Goal: Task Accomplishment & Management: Manage account settings

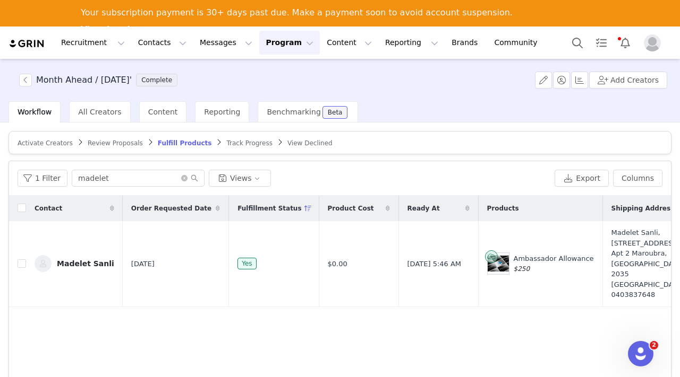
scroll to position [30, 0]
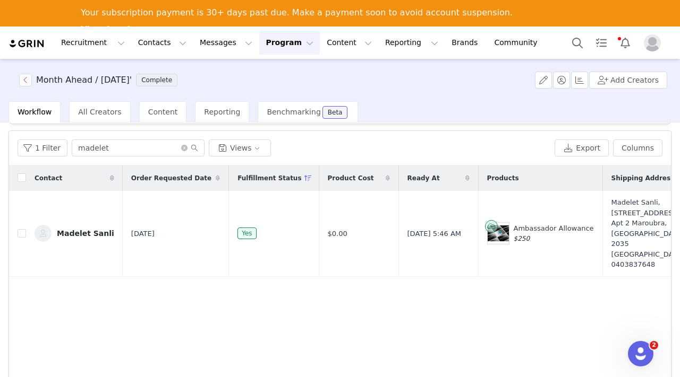
click at [263, 46] on button "Program Program" at bounding box center [289, 43] width 61 height 24
click at [272, 75] on p "Activations" at bounding box center [271, 73] width 41 height 11
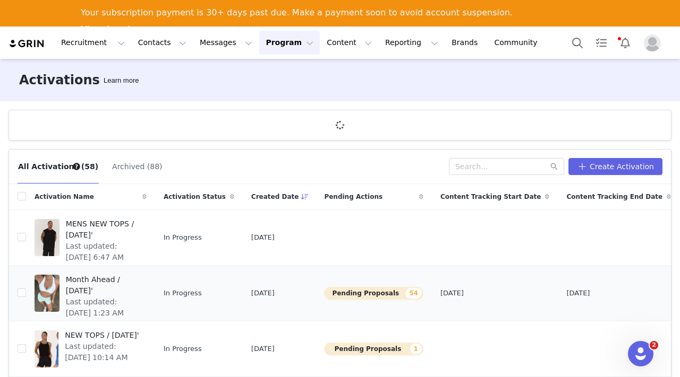
click at [87, 285] on span "Month Ahead / [DATE]'" at bounding box center [103, 285] width 74 height 22
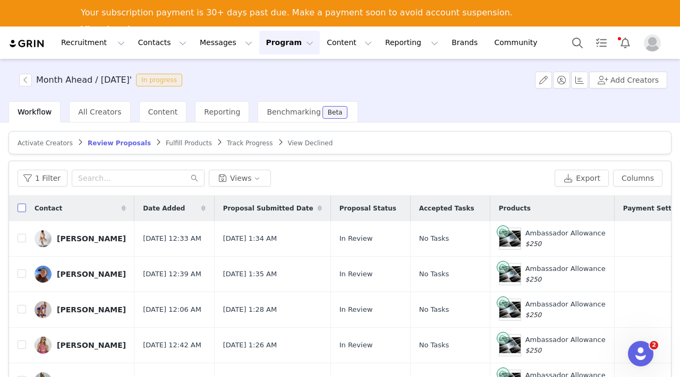
click at [19, 209] on input "checkbox" at bounding box center [22, 208] width 8 height 8
checkbox input "true"
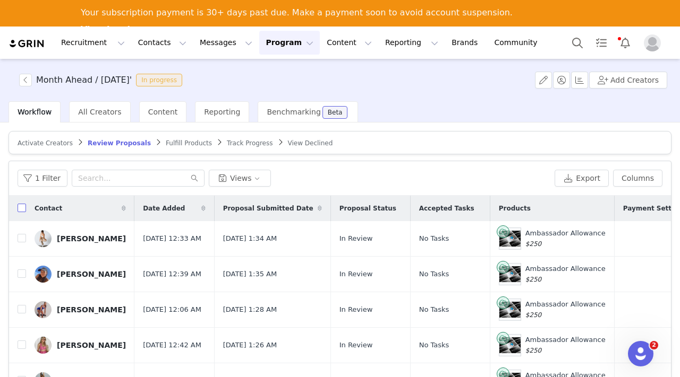
checkbox input "true"
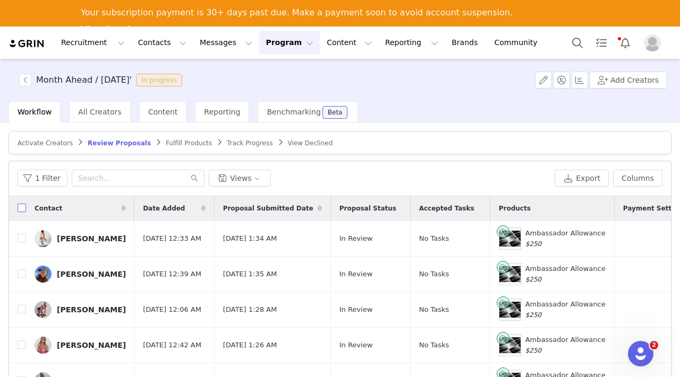
checkbox input "true"
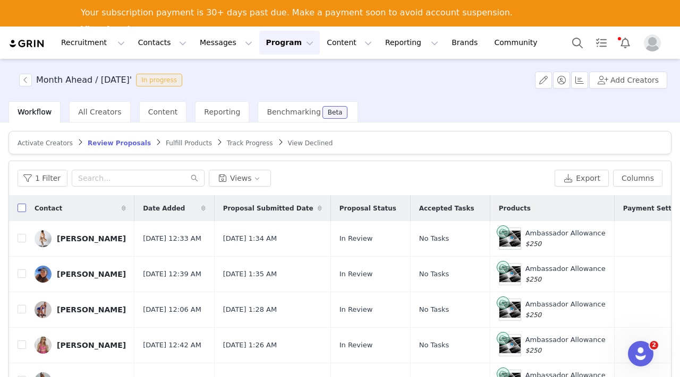
checkbox input "true"
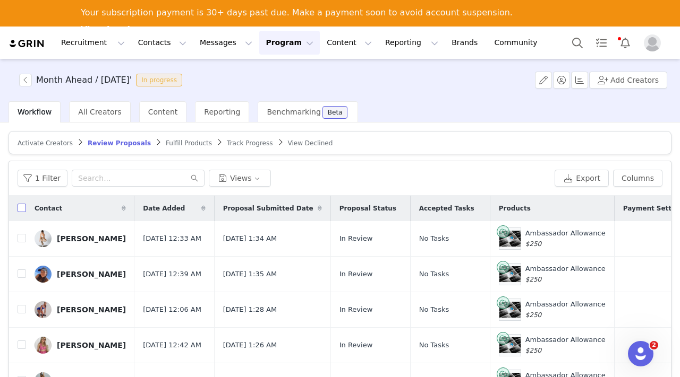
checkbox input "true"
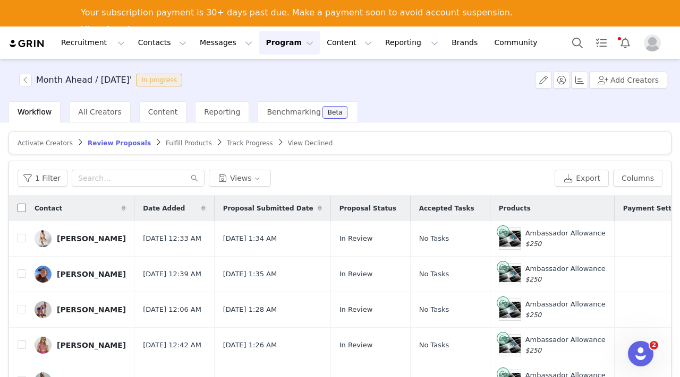
checkbox input "true"
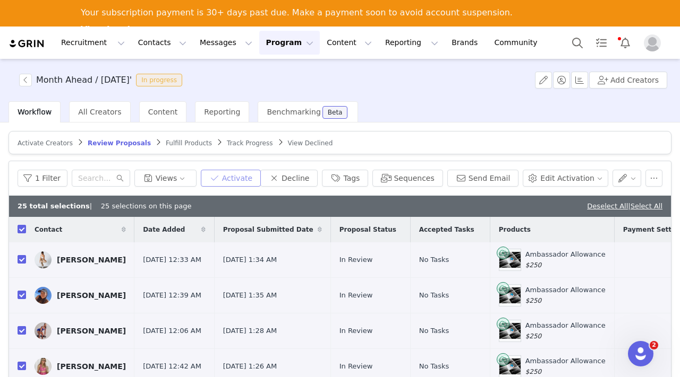
click at [240, 179] on button "Activate" at bounding box center [231, 178] width 60 height 17
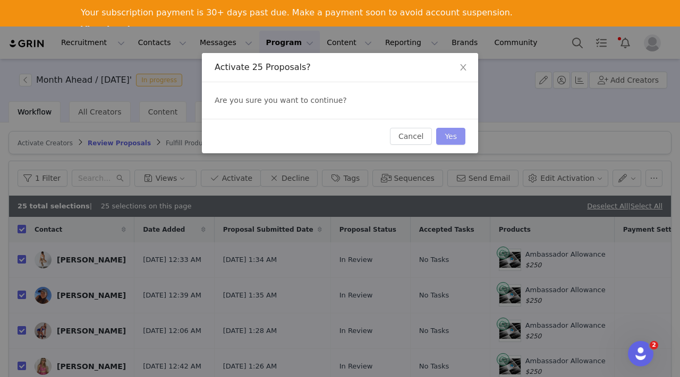
click at [454, 135] on button "Yes" at bounding box center [450, 136] width 29 height 17
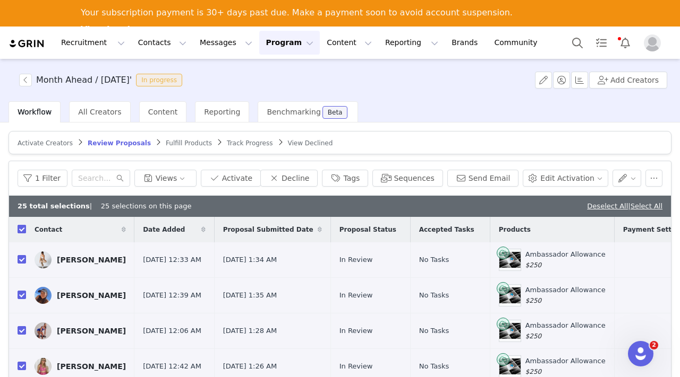
click at [23, 225] on input "checkbox" at bounding box center [22, 229] width 8 height 8
checkbox input "false"
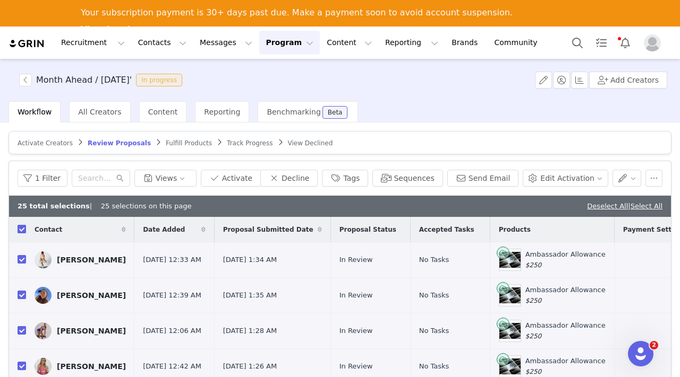
checkbox input "false"
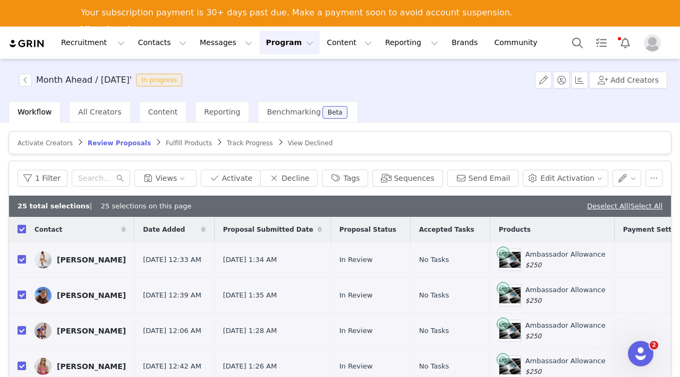
checkbox input "false"
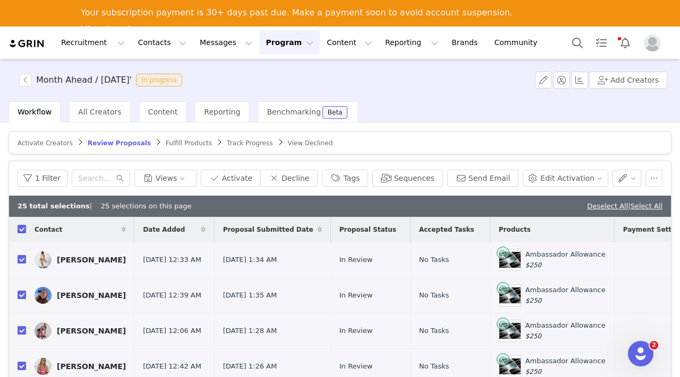
checkbox input "false"
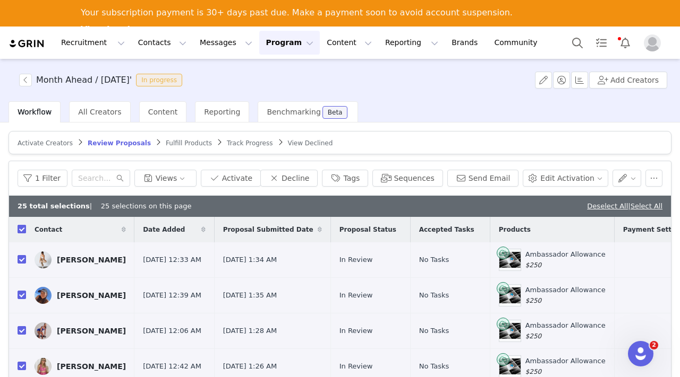
checkbox input "false"
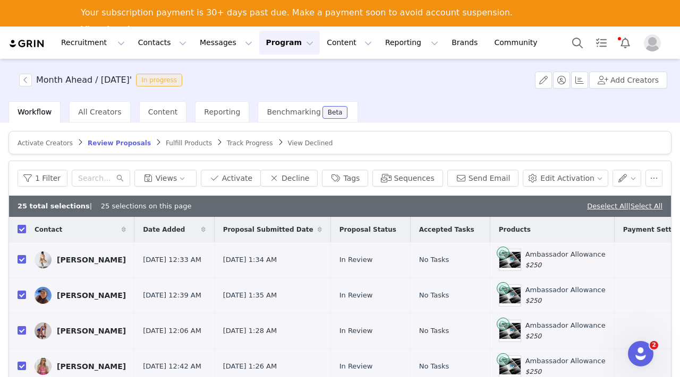
checkbox input "false"
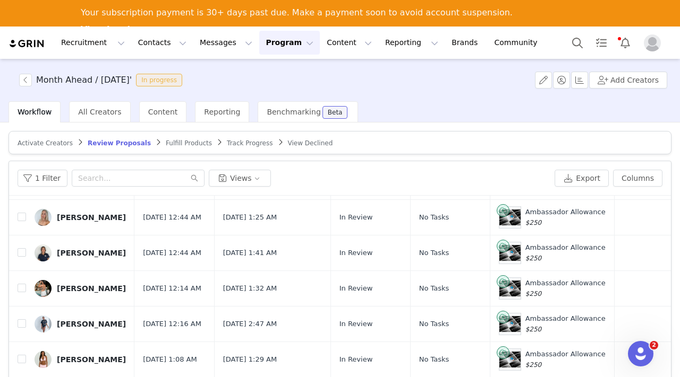
scroll to position [85, 0]
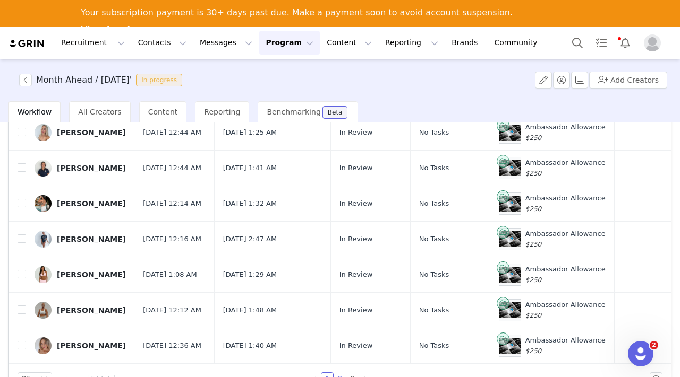
click at [341, 375] on link "2" at bounding box center [340, 379] width 12 height 12
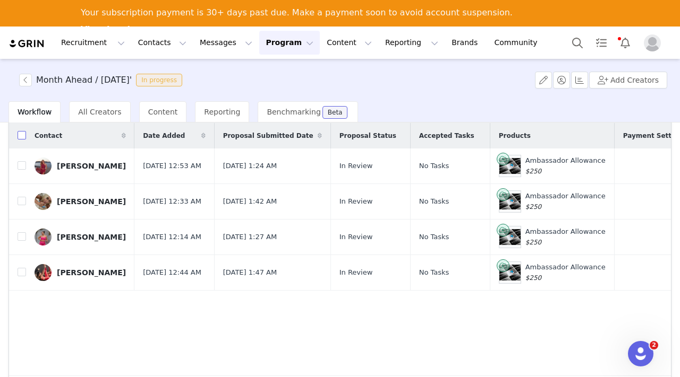
click at [23, 137] on input "checkbox" at bounding box center [22, 135] width 8 height 8
checkbox input "true"
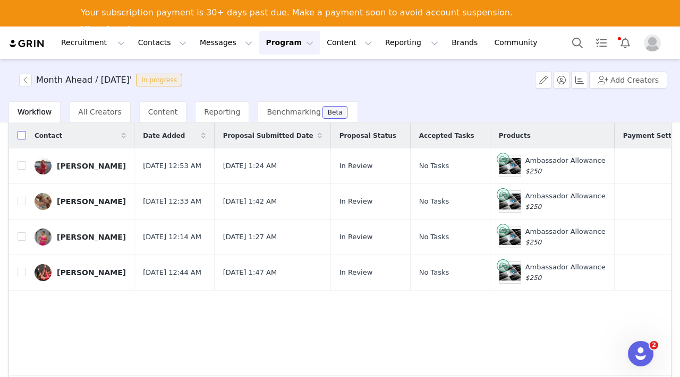
checkbox input "true"
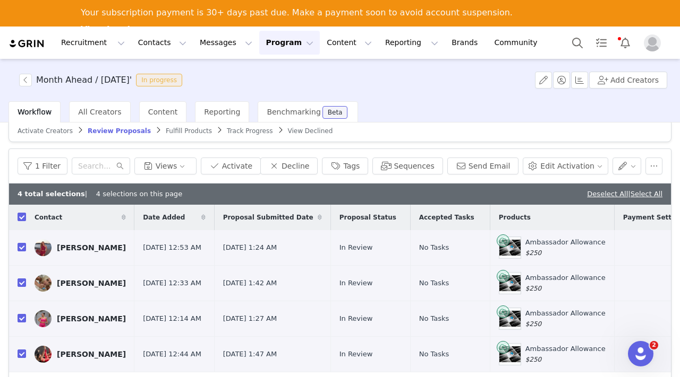
scroll to position [0, 0]
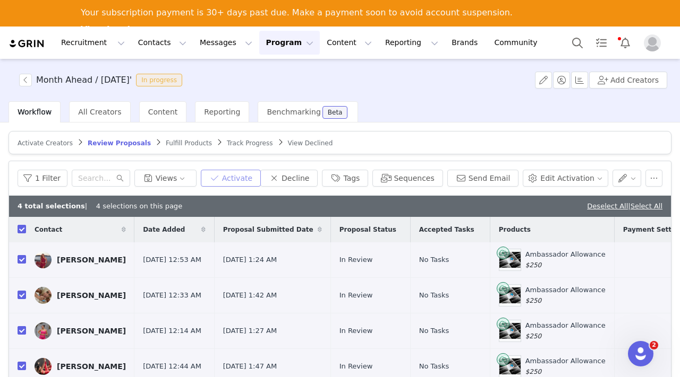
click at [240, 177] on button "Activate" at bounding box center [231, 178] width 60 height 17
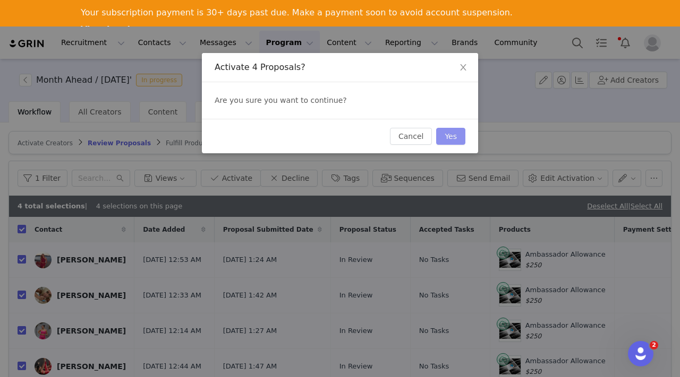
click at [443, 137] on button "Yes" at bounding box center [450, 136] width 29 height 17
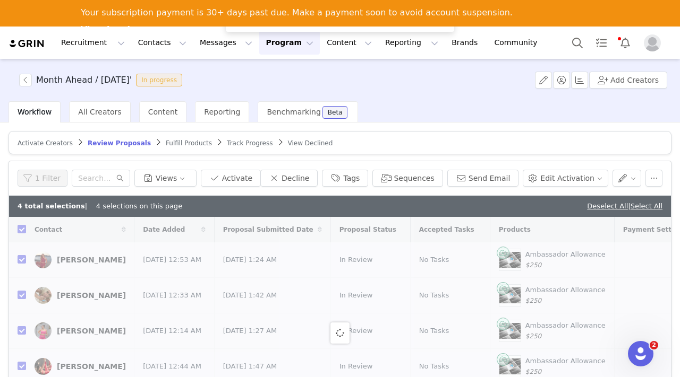
click at [175, 144] on span "Fulfill Products" at bounding box center [189, 143] width 46 height 7
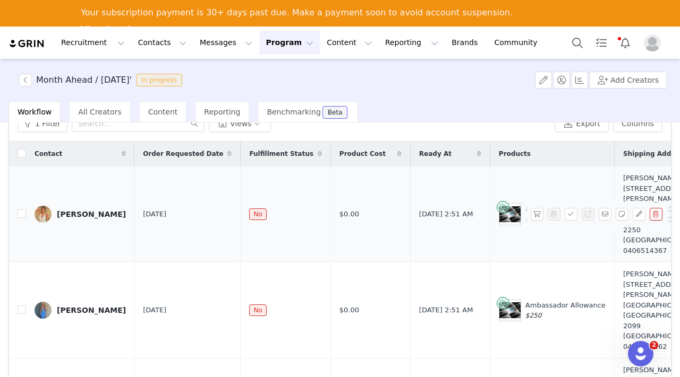
scroll to position [47, 0]
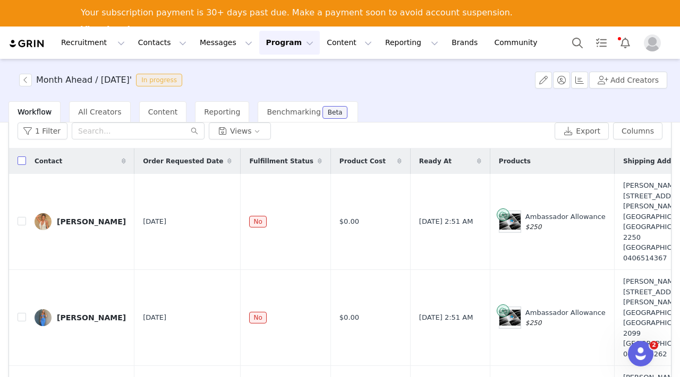
click at [21, 161] on input "checkbox" at bounding box center [22, 161] width 8 height 8
checkbox input "true"
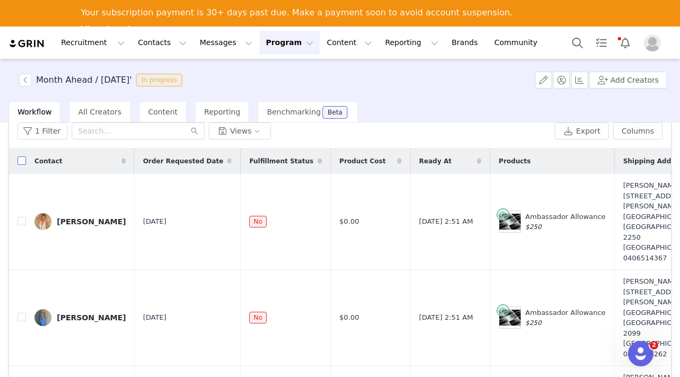
checkbox input "true"
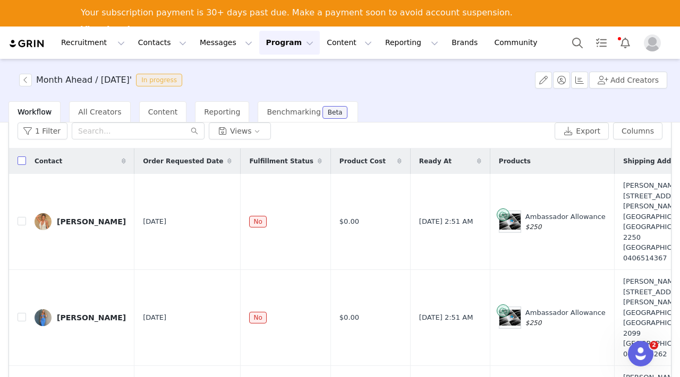
checkbox input "true"
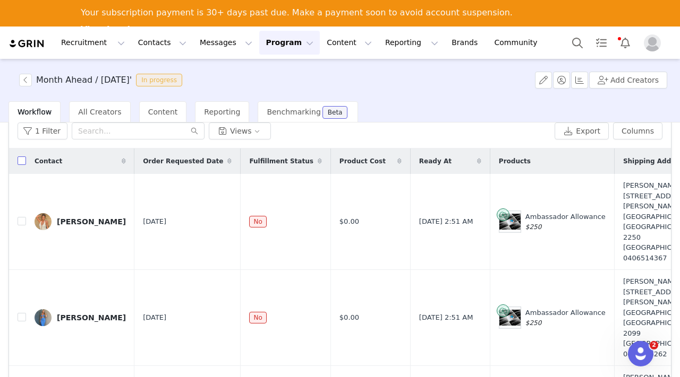
checkbox input "true"
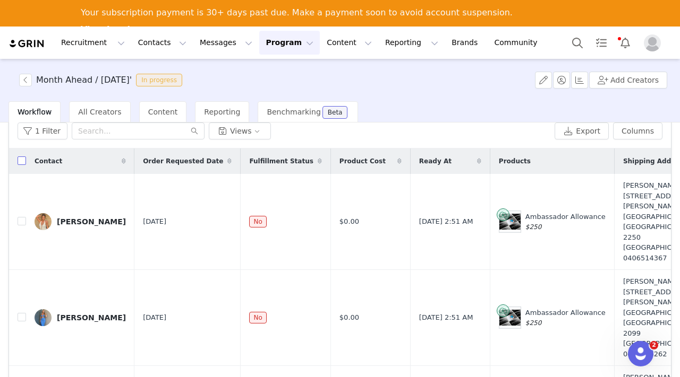
checkbox input "true"
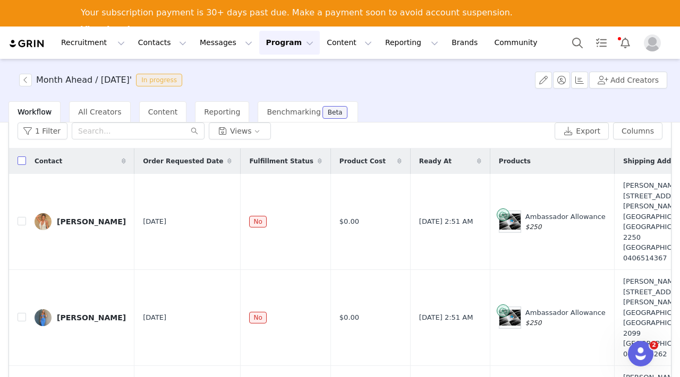
checkbox input "true"
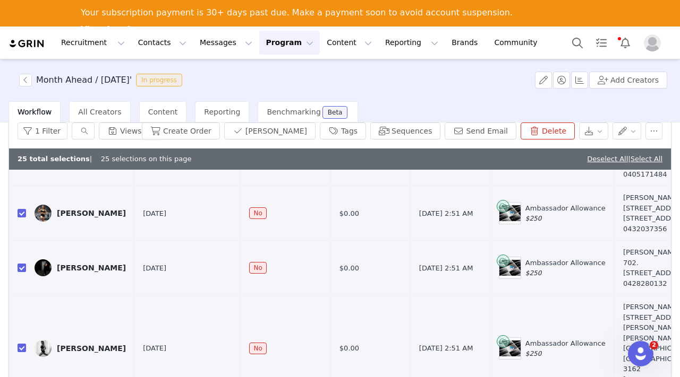
scroll to position [85, 0]
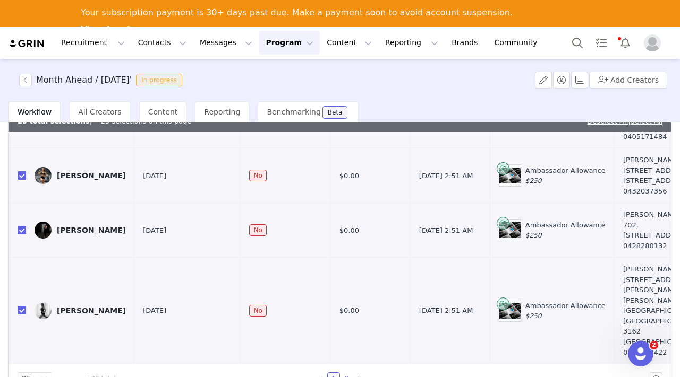
click at [346, 375] on link "2" at bounding box center [346, 379] width 12 height 12
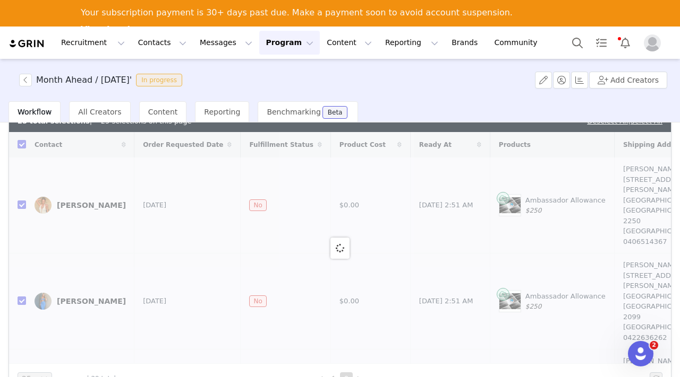
checkbox input "false"
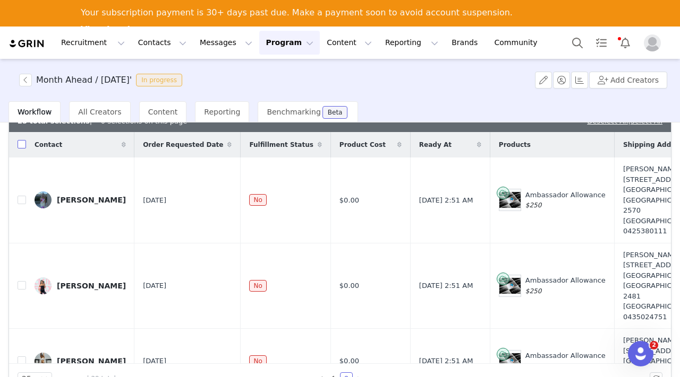
click at [24, 146] on input "checkbox" at bounding box center [22, 144] width 8 height 8
checkbox input "true"
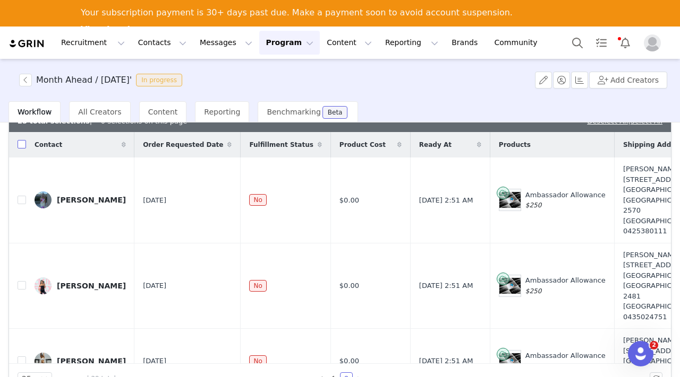
checkbox input "true"
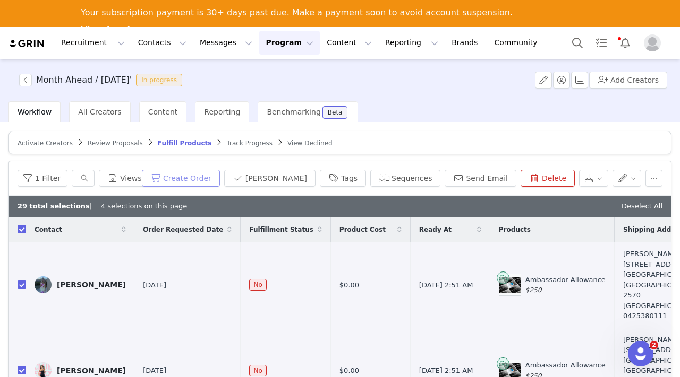
click at [212, 178] on button "Create Order" at bounding box center [181, 178] width 78 height 17
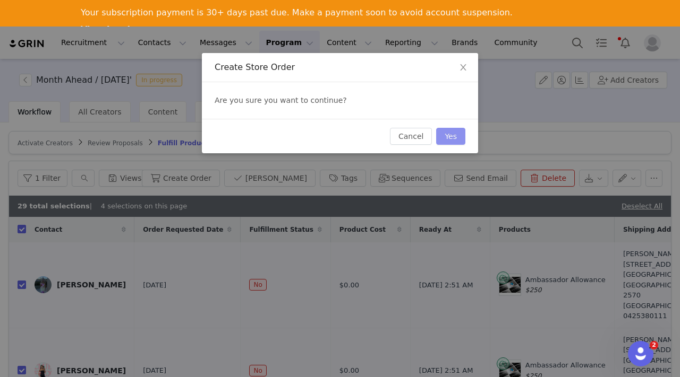
click at [449, 136] on button "Yes" at bounding box center [450, 136] width 29 height 17
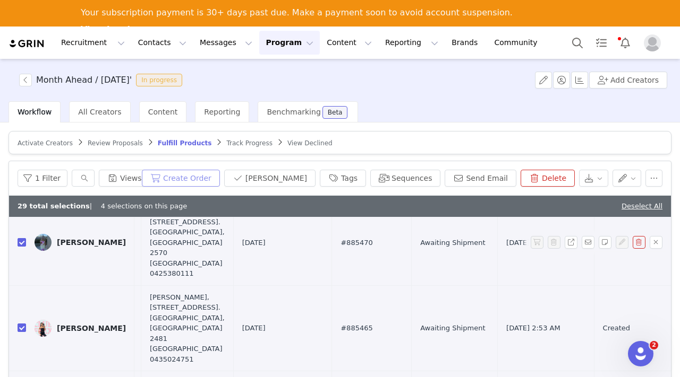
scroll to position [0, 473]
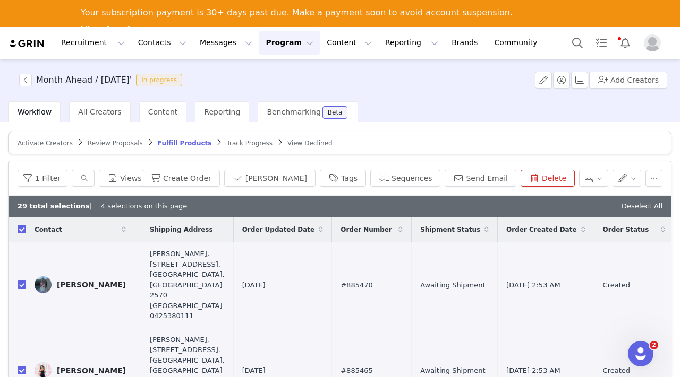
click at [22, 228] on input "checkbox" at bounding box center [22, 229] width 8 height 8
checkbox input "false"
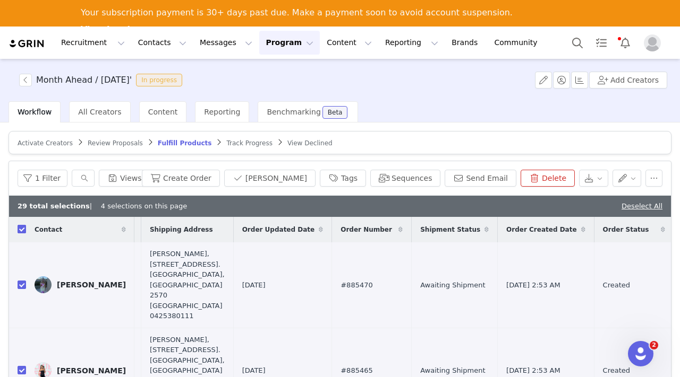
checkbox input "false"
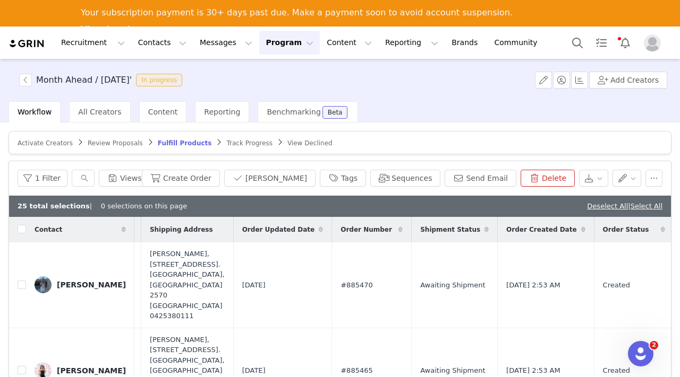
click at [114, 143] on span "Review Proposals" at bounding box center [115, 143] width 55 height 7
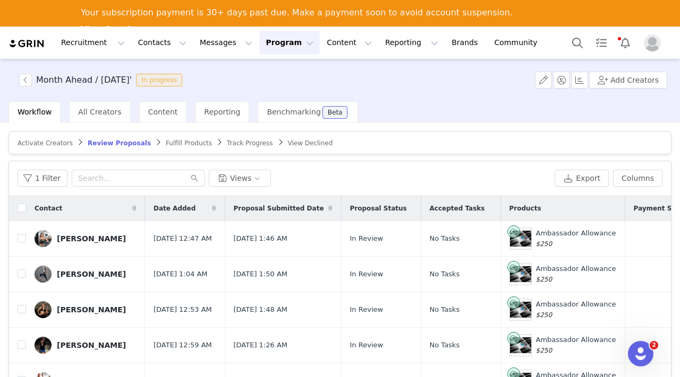
click at [187, 137] on article "Activate Creators Review Proposals Fulfill Products Track Progress View Declined" at bounding box center [339, 142] width 663 height 23
click at [183, 139] on div "Fulfill Products" at bounding box center [189, 143] width 46 height 8
click at [176, 141] on span "Fulfill Products" at bounding box center [189, 143] width 46 height 7
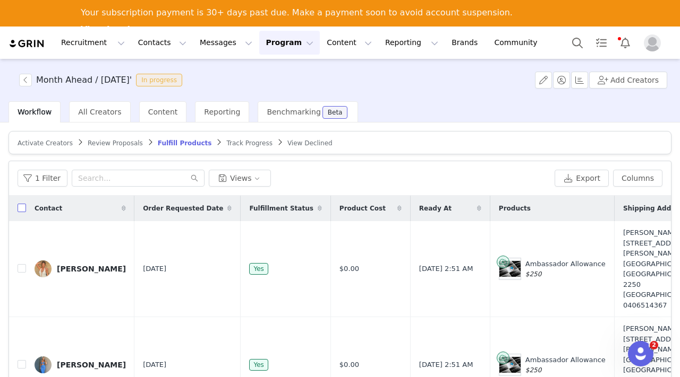
click at [23, 207] on input "checkbox" at bounding box center [22, 208] width 8 height 8
checkbox input "true"
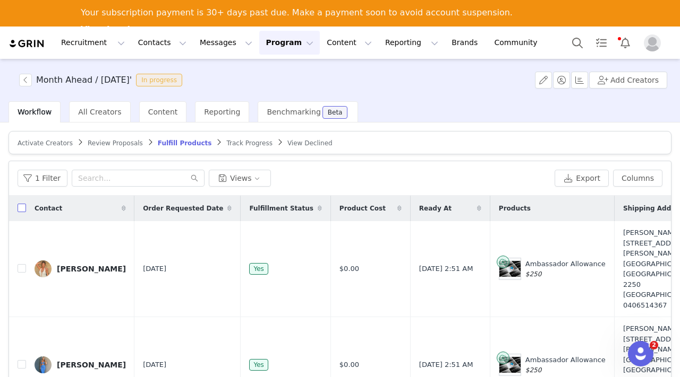
checkbox input "true"
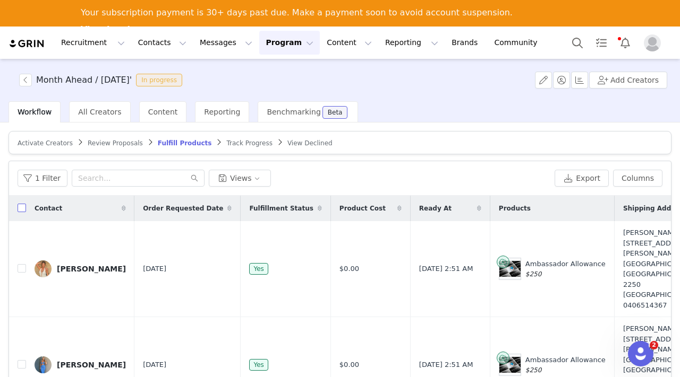
checkbox input "true"
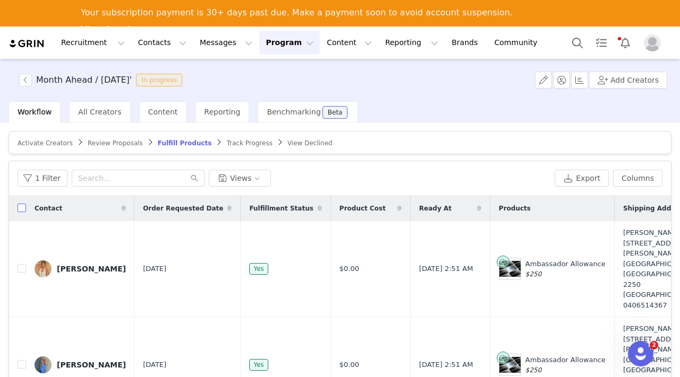
checkbox input "true"
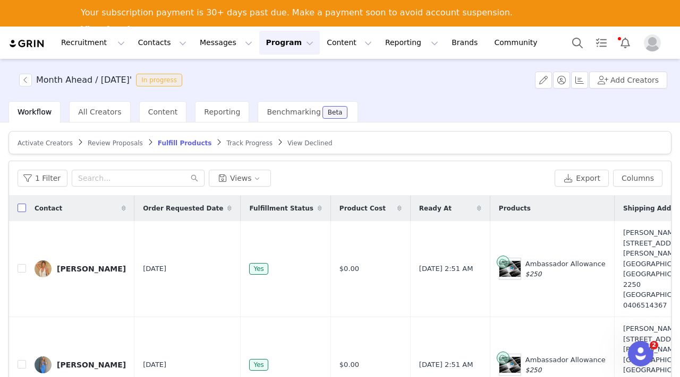
checkbox input "true"
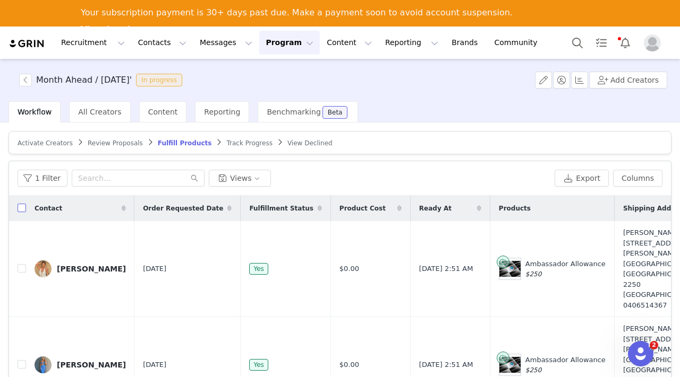
checkbox input "true"
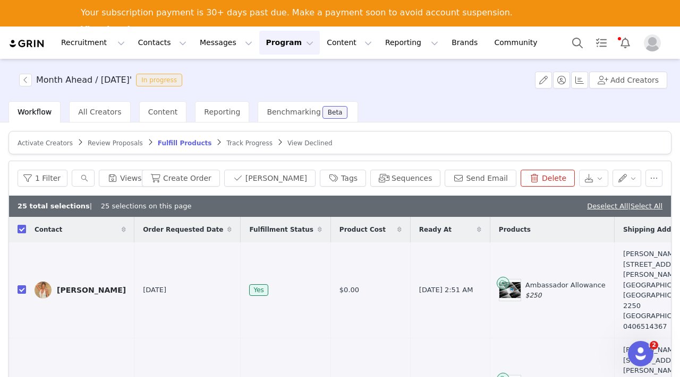
click at [20, 227] on input "checkbox" at bounding box center [22, 229] width 8 height 8
checkbox input "false"
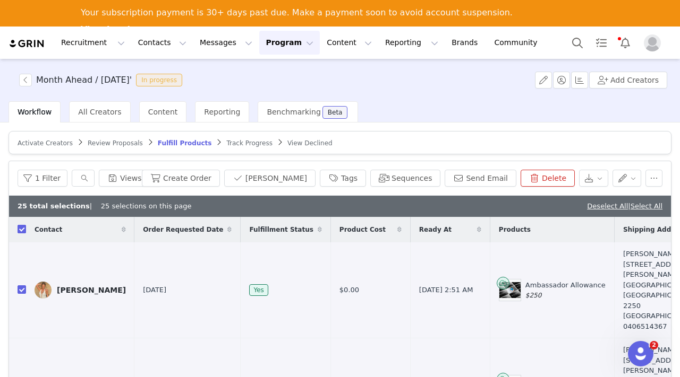
checkbox input "false"
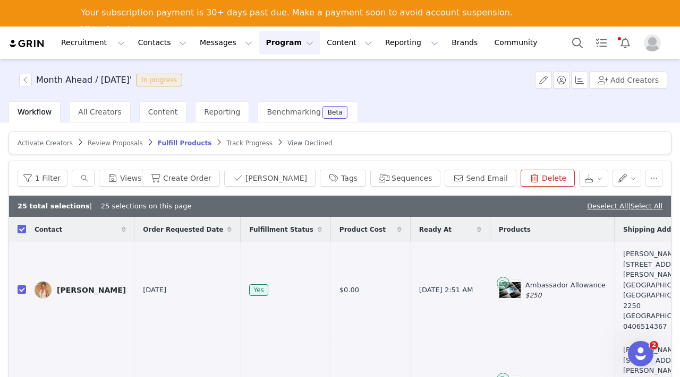
checkbox input "false"
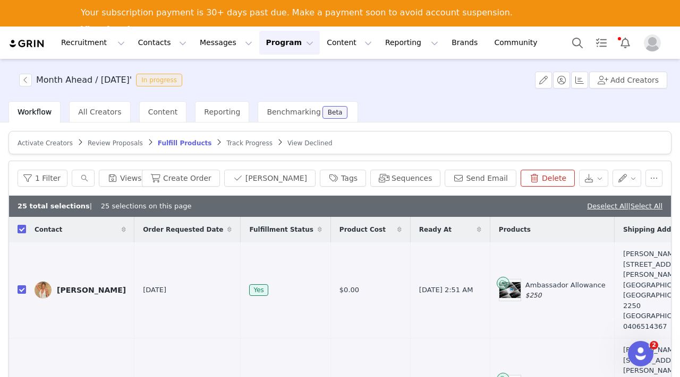
checkbox input "false"
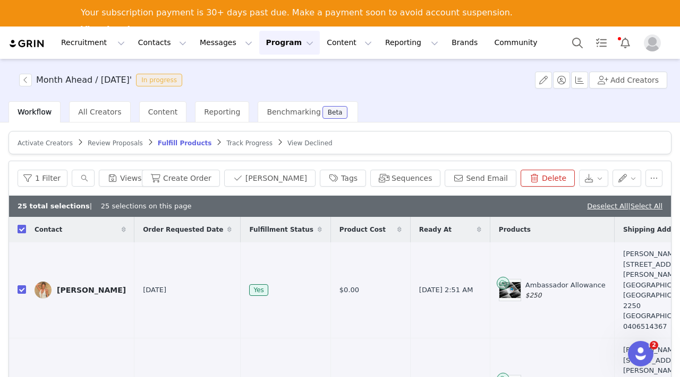
checkbox input "false"
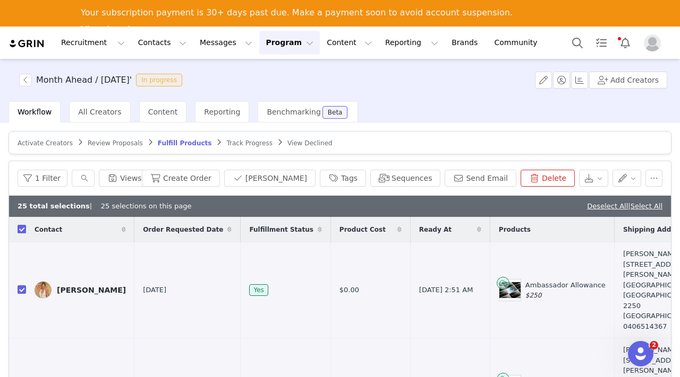
checkbox input "false"
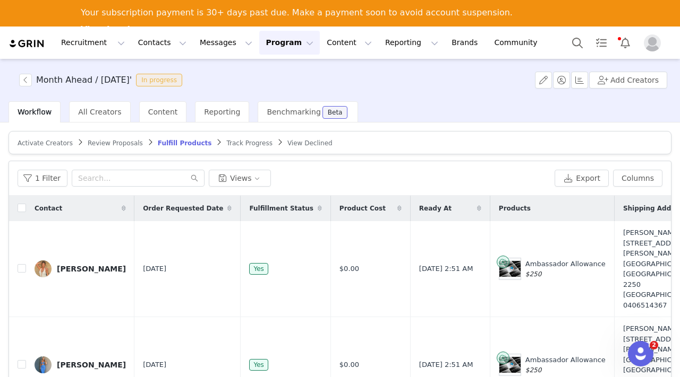
click at [107, 146] on span "Review Proposals" at bounding box center [115, 143] width 55 height 7
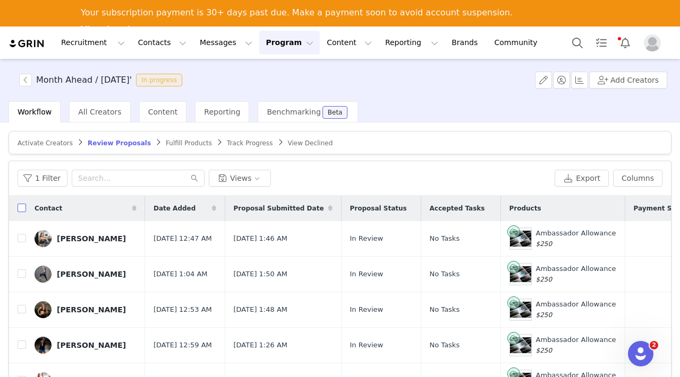
click at [25, 205] on input "checkbox" at bounding box center [22, 208] width 8 height 8
checkbox input "true"
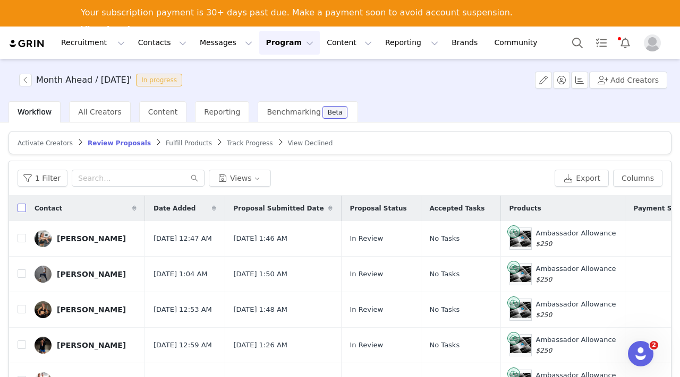
checkbox input "true"
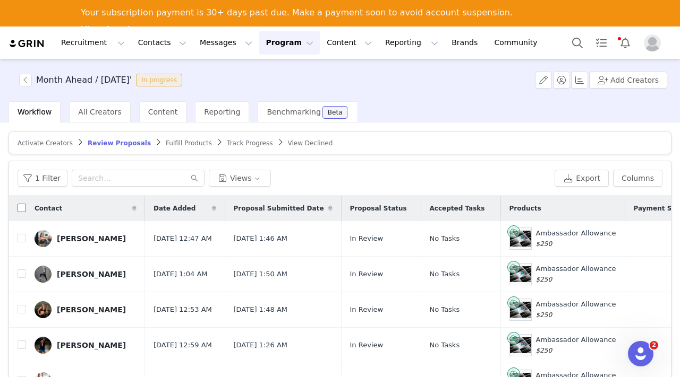
checkbox input "true"
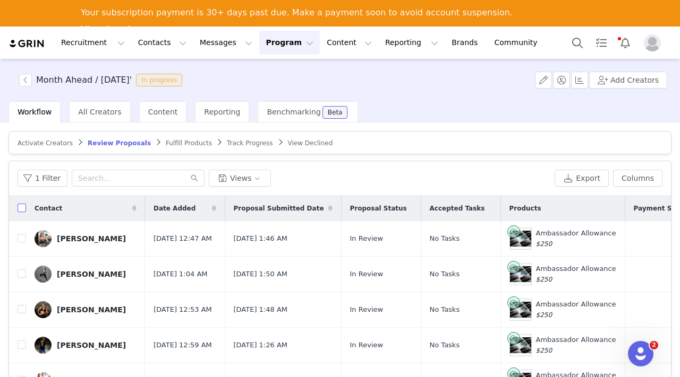
checkbox input "true"
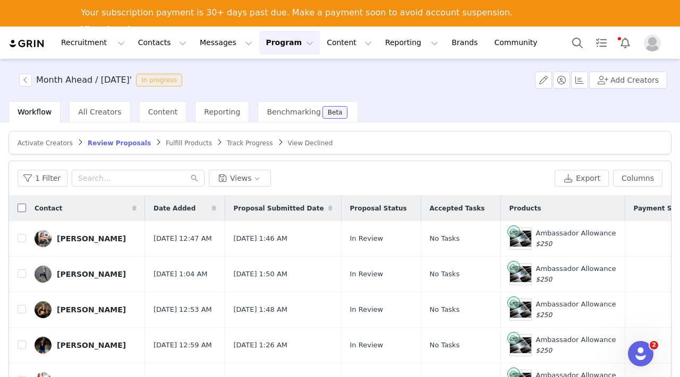
checkbox input "true"
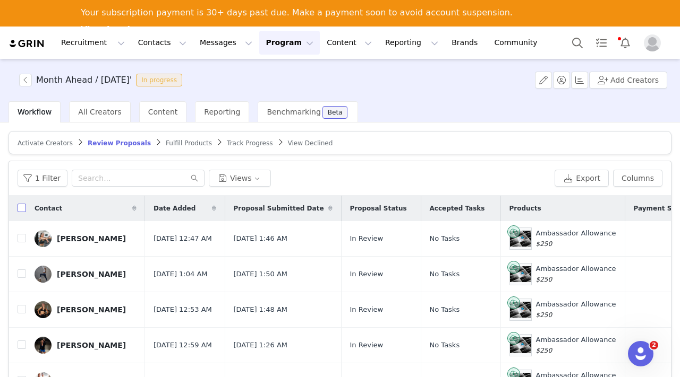
checkbox input "true"
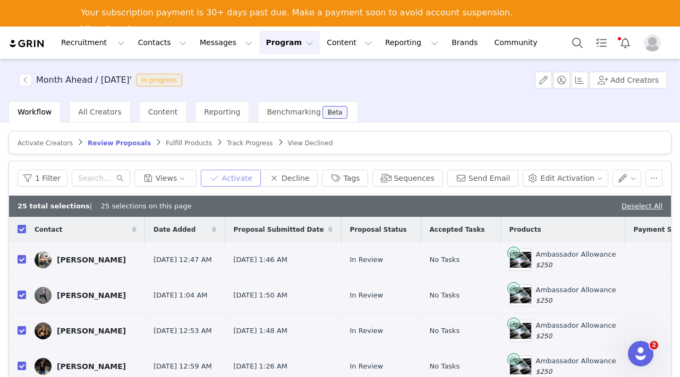
click at [238, 174] on button "Activate" at bounding box center [231, 178] width 60 height 17
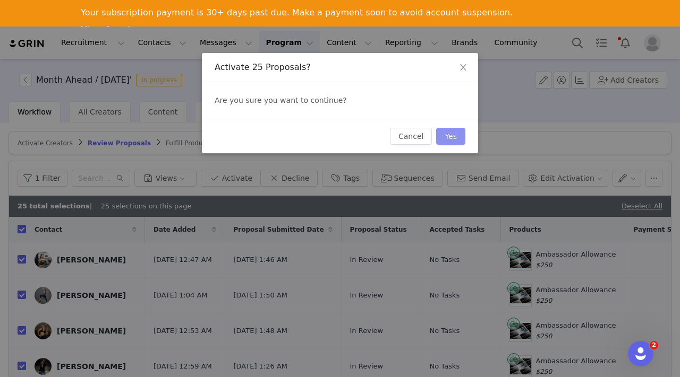
click at [444, 130] on button "Yes" at bounding box center [450, 136] width 29 height 17
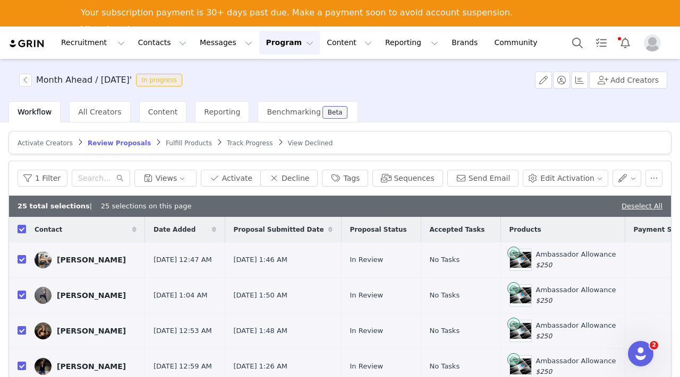
click at [171, 142] on span "Fulfill Products" at bounding box center [189, 143] width 46 height 7
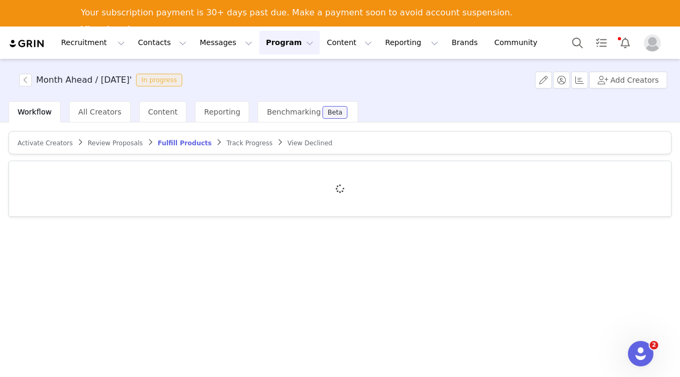
click at [117, 144] on span "Review Proposals" at bounding box center [115, 143] width 55 height 7
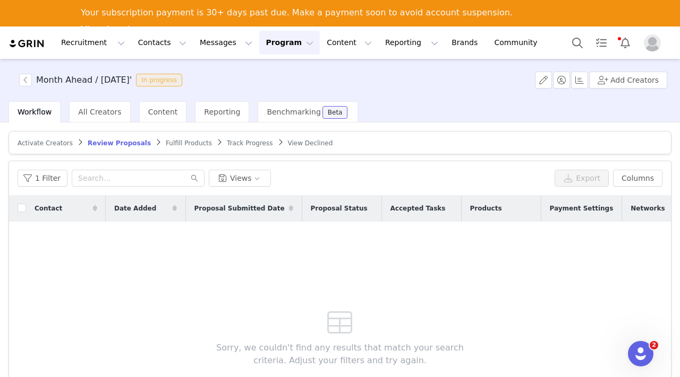
click at [177, 141] on span "Fulfill Products" at bounding box center [189, 143] width 46 height 7
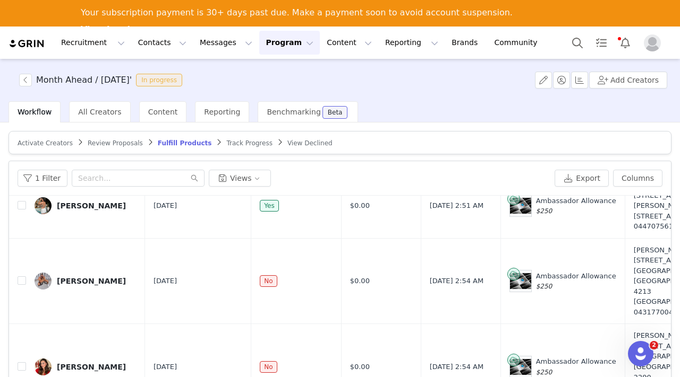
scroll to position [254, 0]
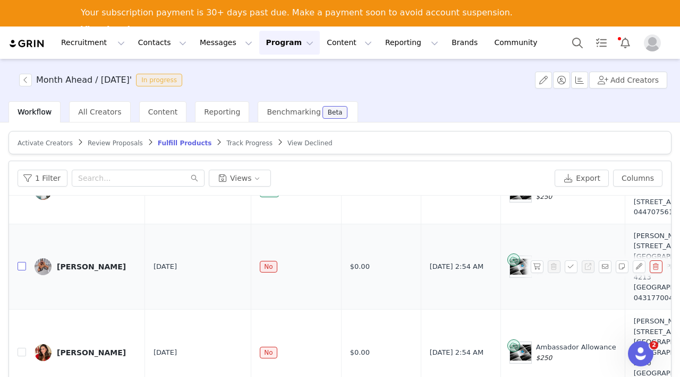
click at [19, 262] on input "checkbox" at bounding box center [22, 266] width 8 height 8
checkbox input "true"
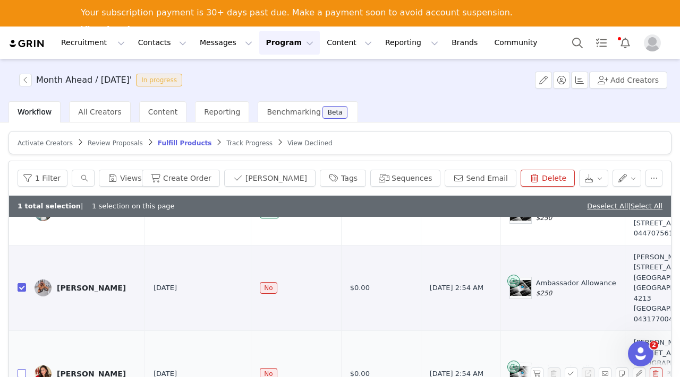
click at [21, 369] on input "checkbox" at bounding box center [22, 373] width 8 height 8
checkbox input "true"
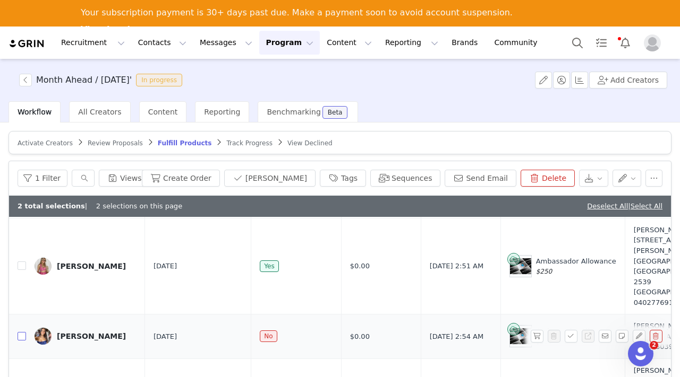
click at [23, 332] on input "checkbox" at bounding box center [22, 336] width 8 height 8
checkbox input "true"
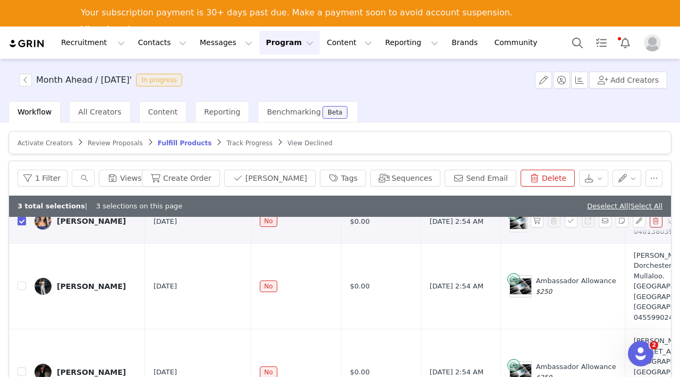
scroll to position [905, 0]
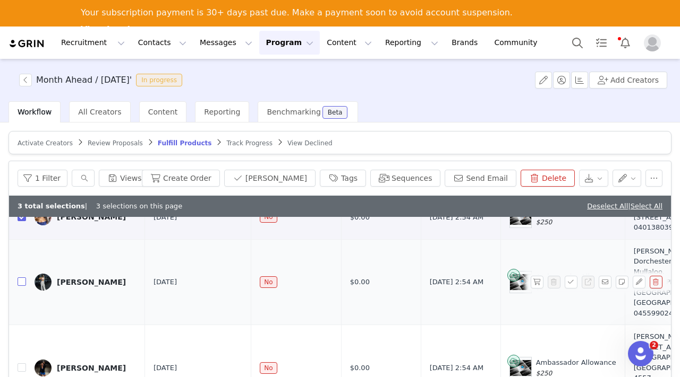
click at [22, 278] on input "checkbox" at bounding box center [22, 282] width 8 height 8
checkbox input "true"
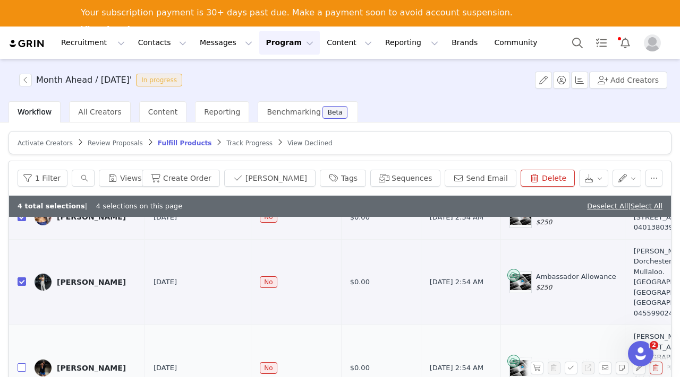
click at [22, 363] on label at bounding box center [22, 368] width 8 height 11
click at [22, 364] on input "checkbox" at bounding box center [22, 368] width 8 height 8
checkbox input "true"
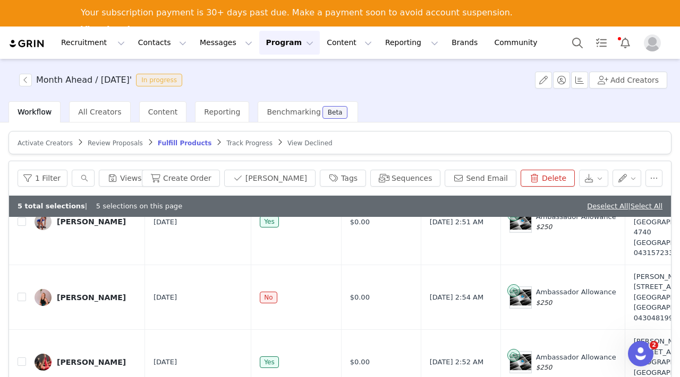
scroll to position [1369, 0]
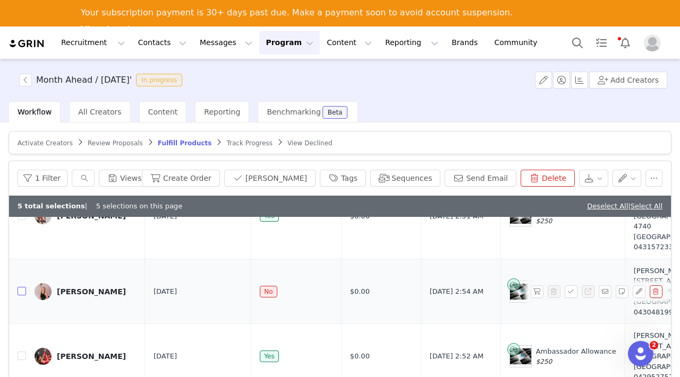
click at [24, 287] on input "checkbox" at bounding box center [22, 291] width 8 height 8
checkbox input "true"
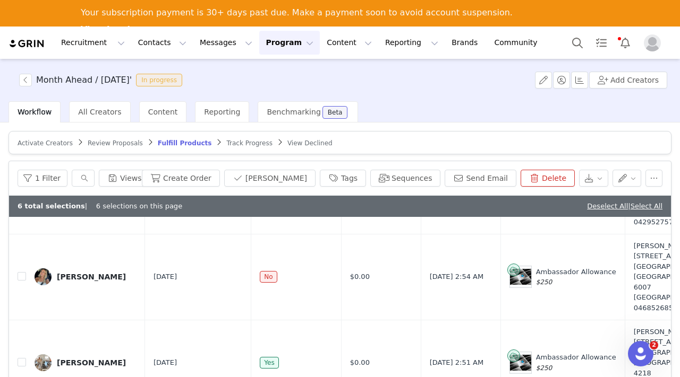
scroll to position [1557, 0]
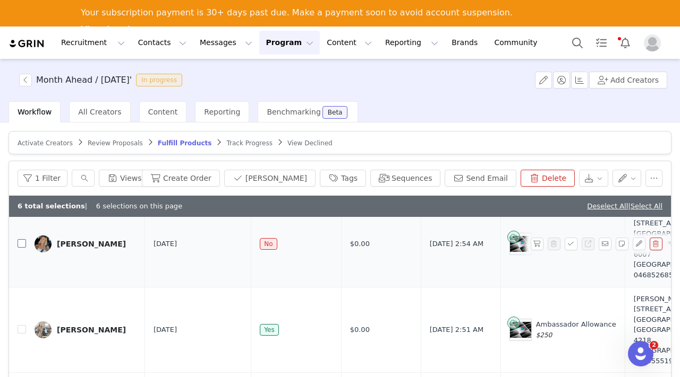
click at [22, 248] on input "checkbox" at bounding box center [22, 243] width 8 height 8
checkbox input "true"
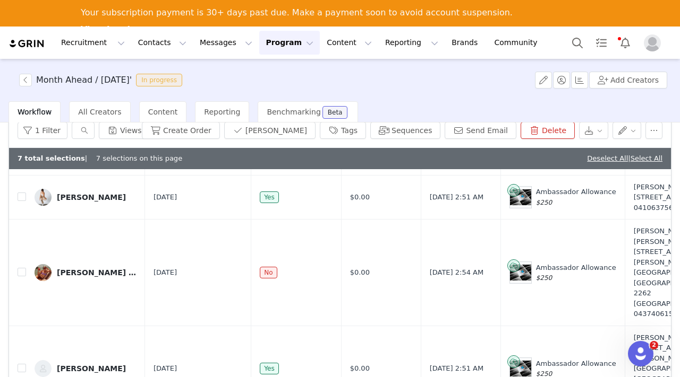
scroll to position [56, 0]
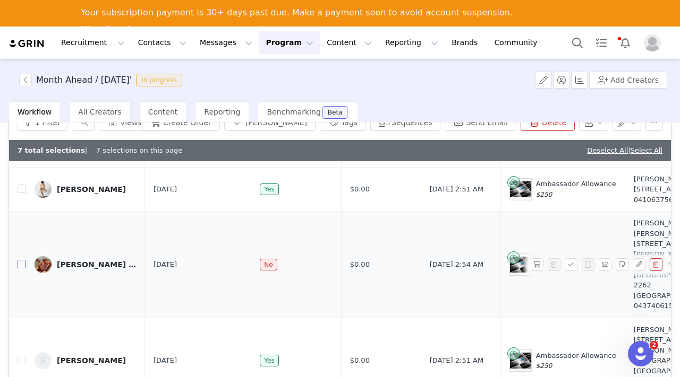
click at [23, 266] on input "checkbox" at bounding box center [22, 264] width 8 height 8
checkbox input "true"
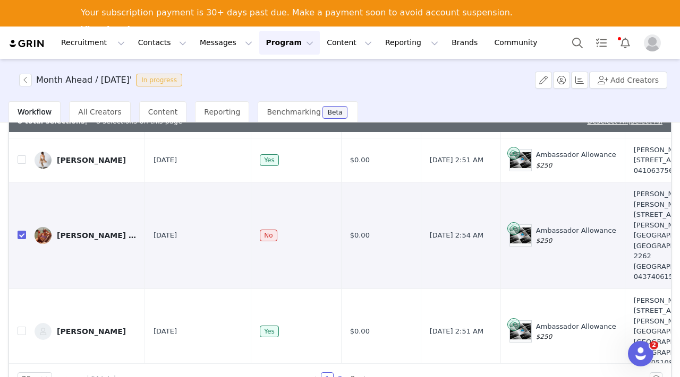
click at [341, 376] on link "2" at bounding box center [340, 379] width 12 height 12
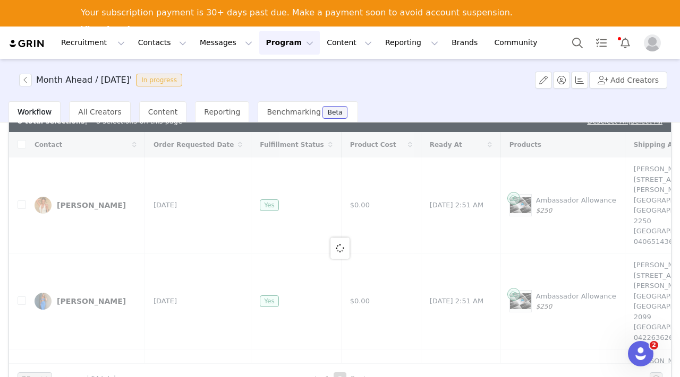
checkbox input "false"
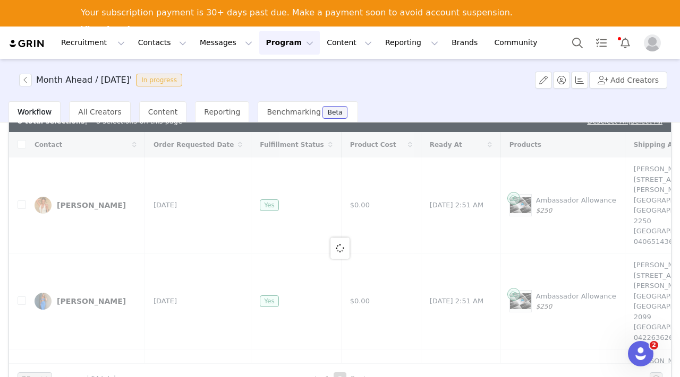
checkbox input "false"
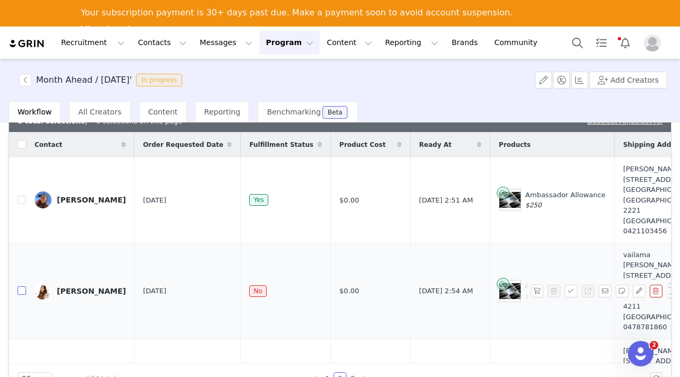
click at [25, 287] on input "checkbox" at bounding box center [22, 291] width 8 height 8
checkbox input "true"
click at [19, 377] on input "checkbox" at bounding box center [22, 381] width 8 height 8
checkbox input "true"
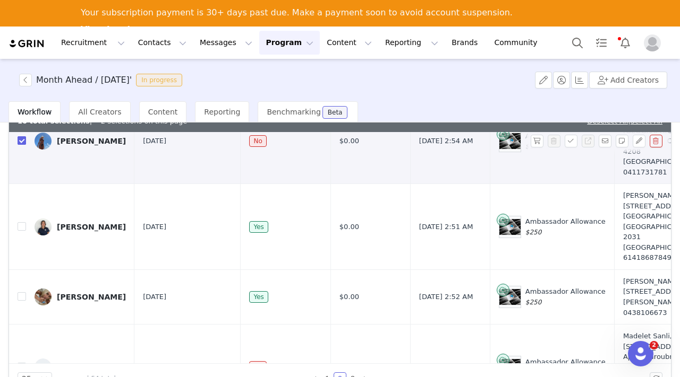
scroll to position [341, 0]
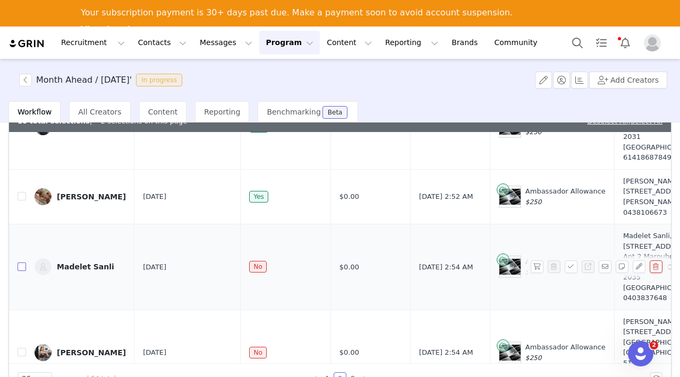
click at [23, 263] on input "checkbox" at bounding box center [22, 267] width 8 height 8
checkbox input "true"
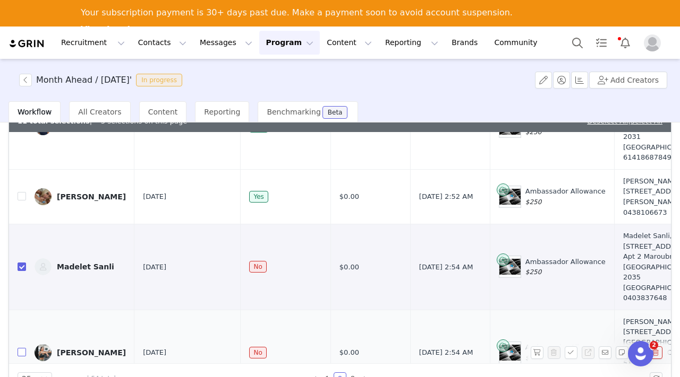
click at [22, 348] on input "checkbox" at bounding box center [22, 352] width 8 height 8
checkbox input "true"
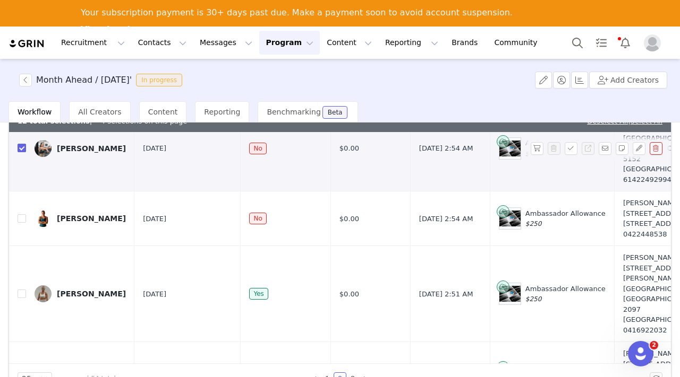
scroll to position [546, 0]
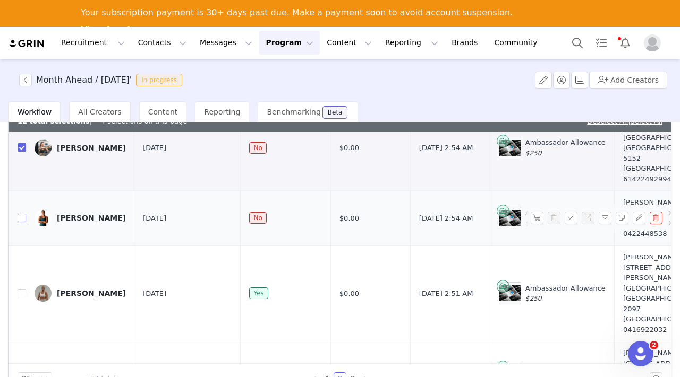
click at [22, 214] on input "checkbox" at bounding box center [22, 218] width 8 height 8
checkbox input "true"
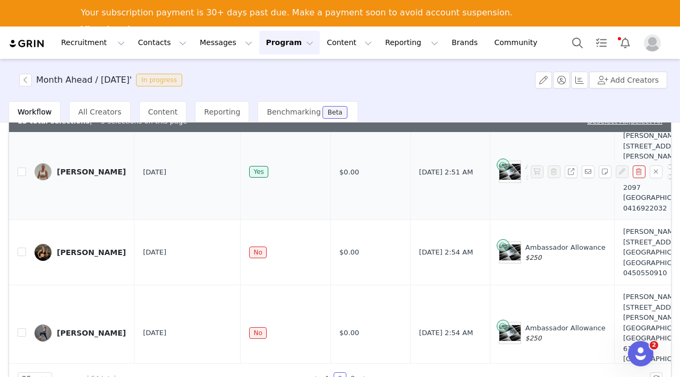
scroll to position [668, 0]
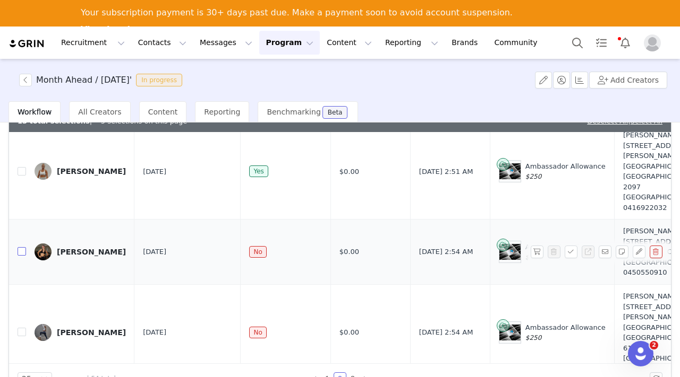
click at [23, 247] on label at bounding box center [22, 252] width 8 height 11
click at [23, 247] on input "checkbox" at bounding box center [22, 251] width 8 height 8
checkbox input "true"
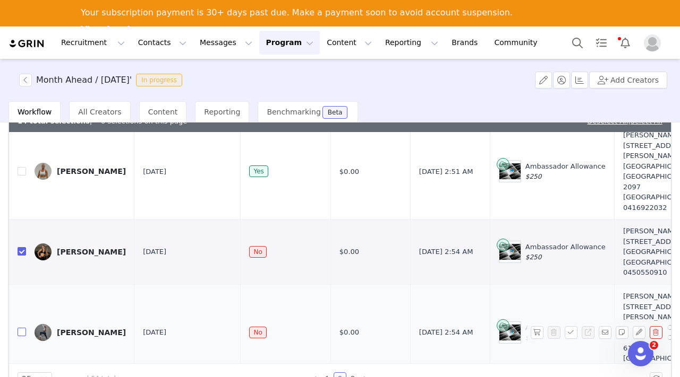
click at [23, 328] on input "checkbox" at bounding box center [22, 332] width 8 height 8
checkbox input "true"
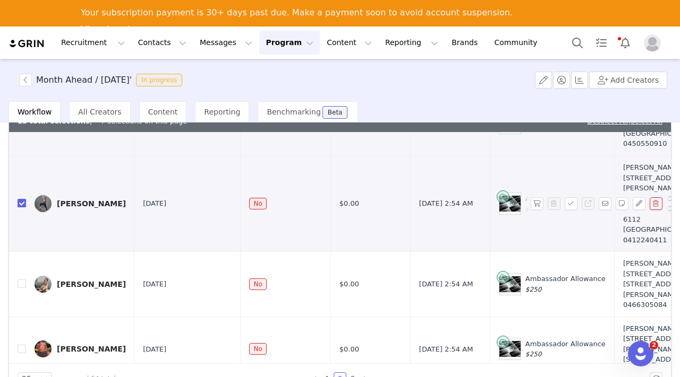
scroll to position [802, 0]
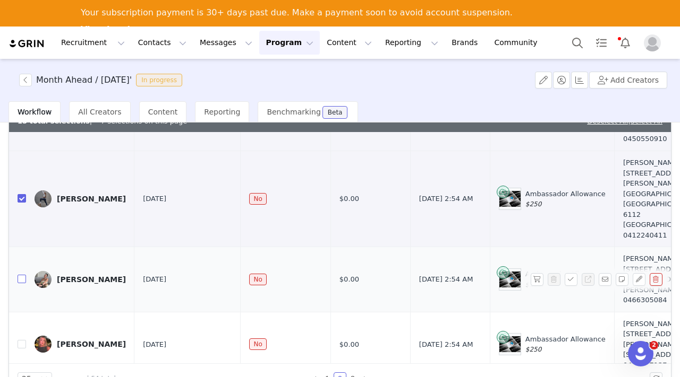
click at [23, 275] on input "checkbox" at bounding box center [22, 279] width 8 height 8
checkbox input "true"
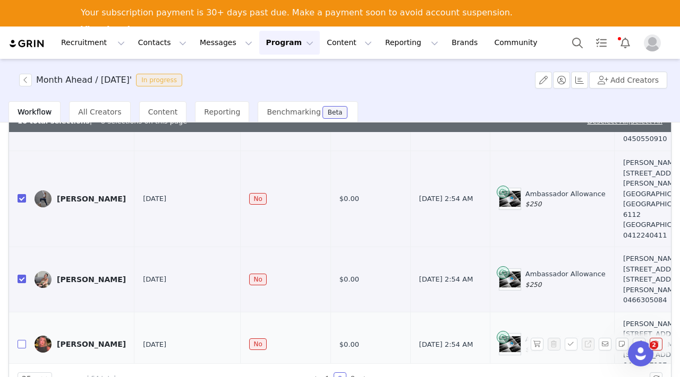
click at [23, 340] on input "checkbox" at bounding box center [22, 344] width 8 height 8
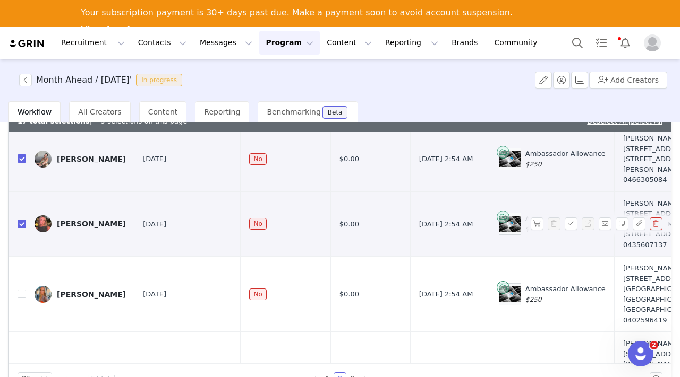
scroll to position [926, 0]
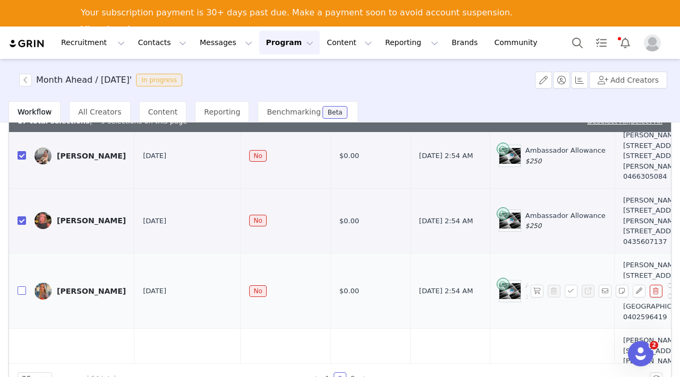
click at [22, 287] on input "checkbox" at bounding box center [22, 291] width 8 height 8
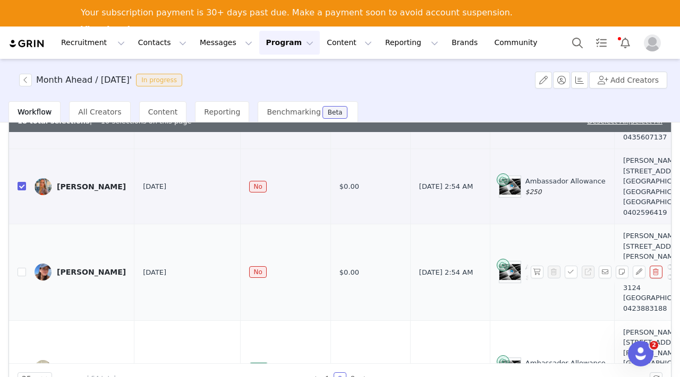
scroll to position [1031, 0]
click at [22, 268] on input "checkbox" at bounding box center [22, 272] width 8 height 8
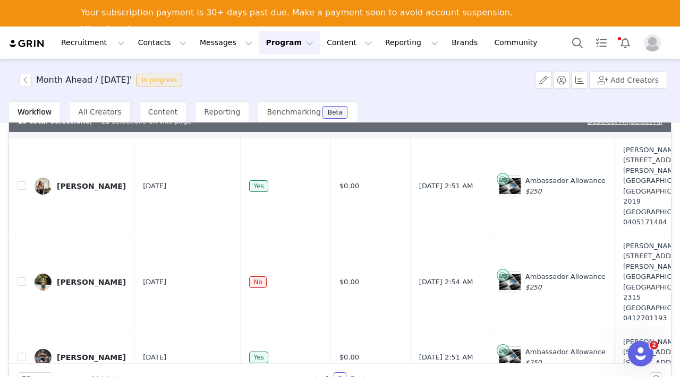
scroll to position [1214, 0]
click at [19, 277] on input "checkbox" at bounding box center [22, 281] width 8 height 8
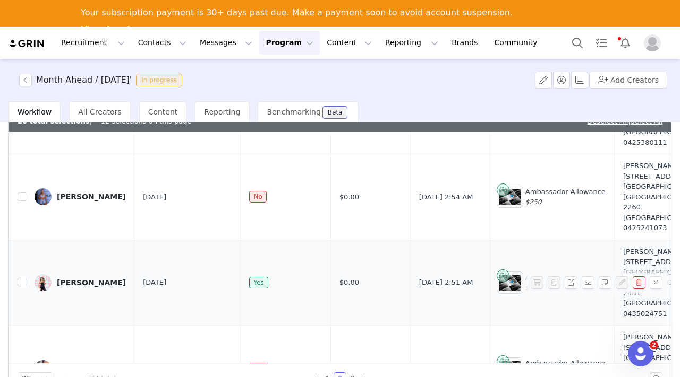
scroll to position [1687, 0]
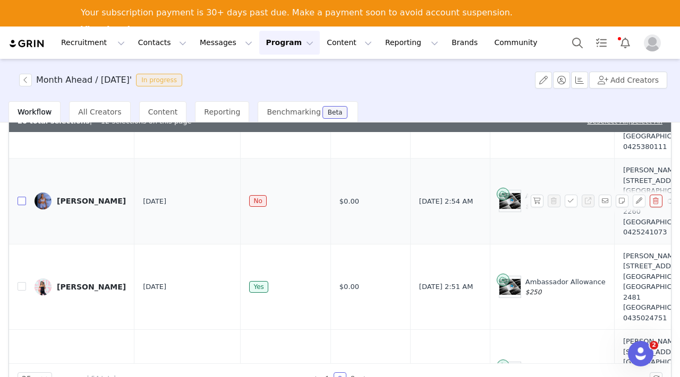
click at [23, 197] on input "checkbox" at bounding box center [22, 201] width 8 height 8
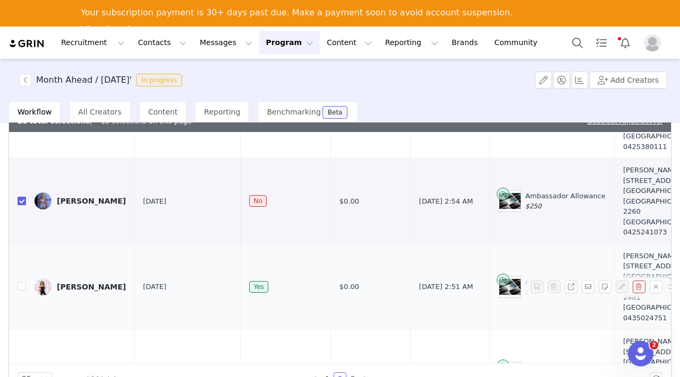
scroll to position [1793, 0]
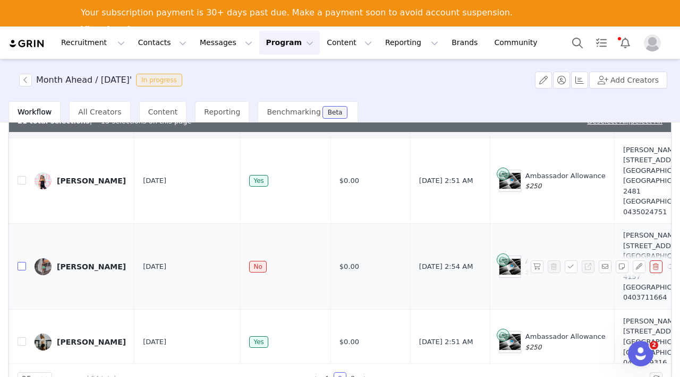
click at [22, 262] on input "checkbox" at bounding box center [22, 266] width 8 height 8
click at [354, 376] on link "3" at bounding box center [353, 379] width 12 height 12
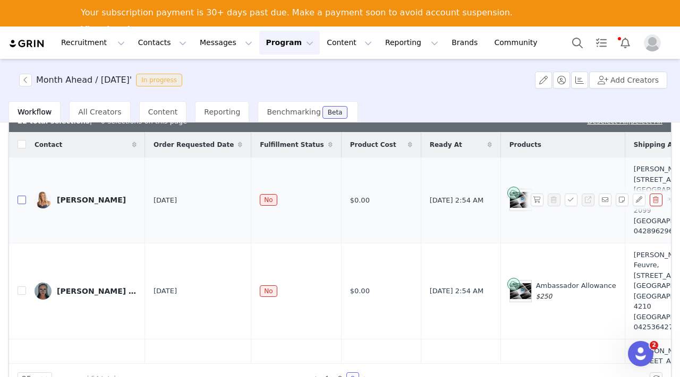
click at [23, 196] on input "checkbox" at bounding box center [22, 200] width 8 height 8
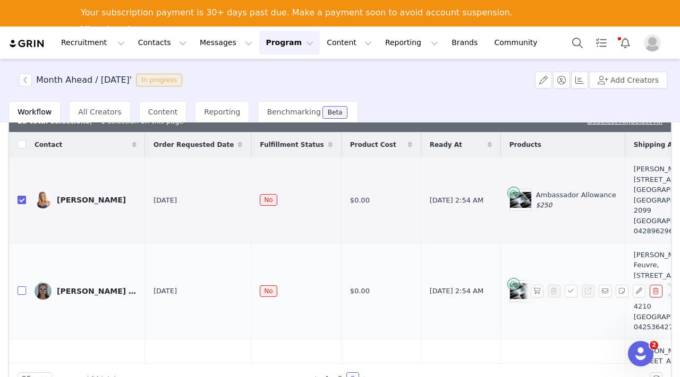
click at [23, 287] on input "checkbox" at bounding box center [22, 291] width 8 height 8
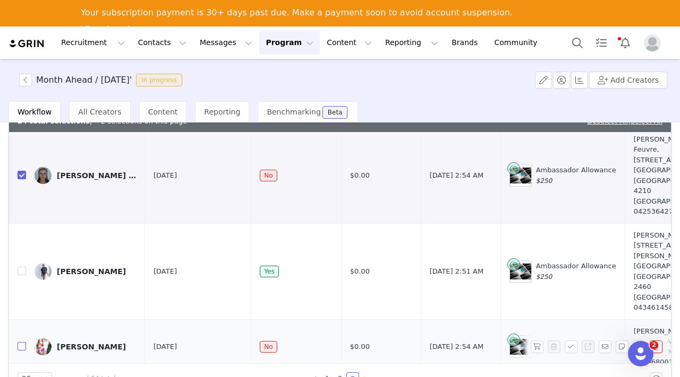
click at [19, 342] on input "checkbox" at bounding box center [22, 346] width 8 height 8
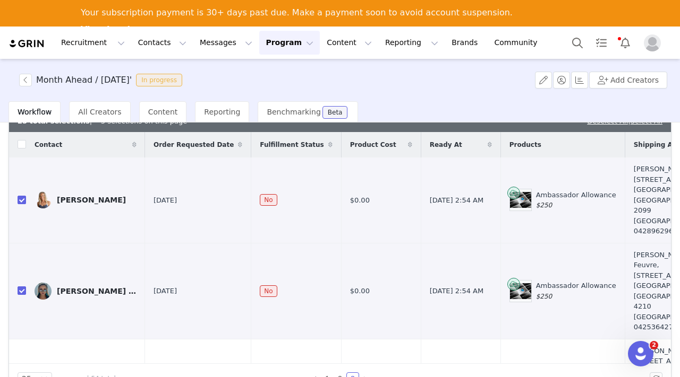
scroll to position [0, 0]
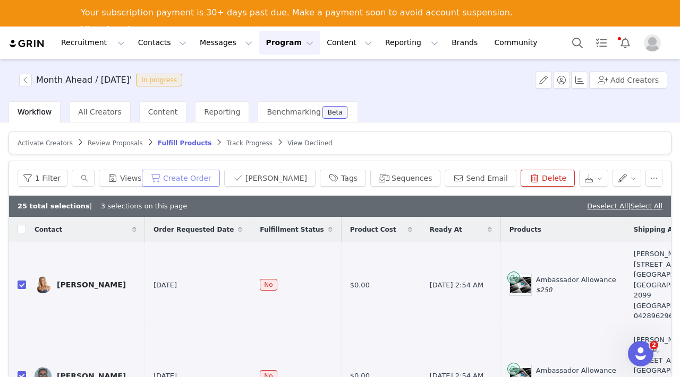
click at [214, 181] on button "Create Order" at bounding box center [181, 178] width 78 height 17
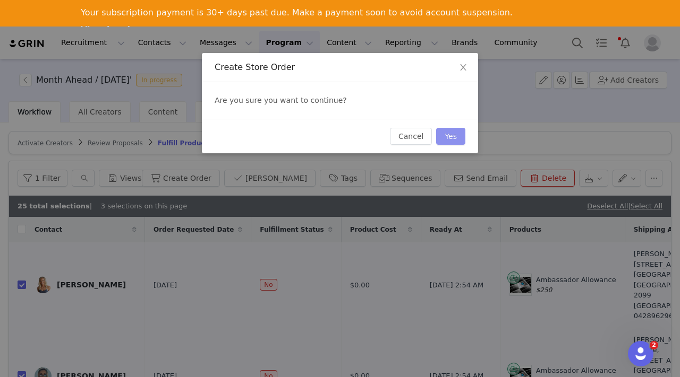
click at [450, 135] on button "Yes" at bounding box center [450, 136] width 29 height 17
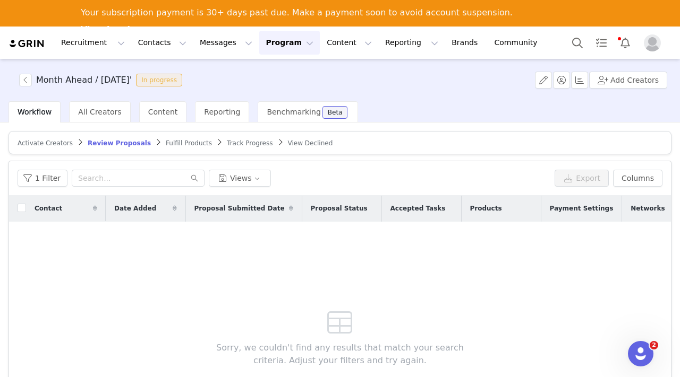
scroll to position [0, 5]
click at [167, 145] on span "Fulfill Products" at bounding box center [189, 143] width 46 height 7
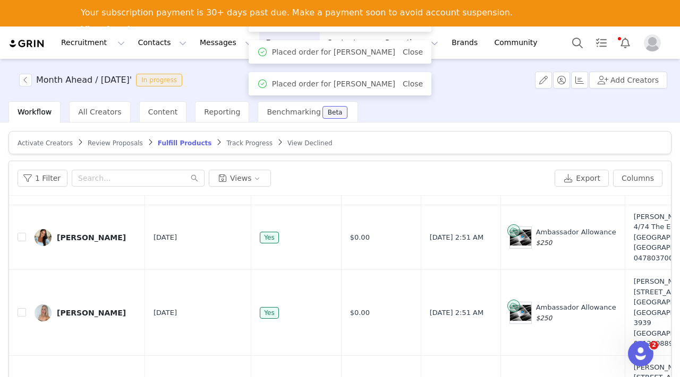
scroll to position [305, 0]
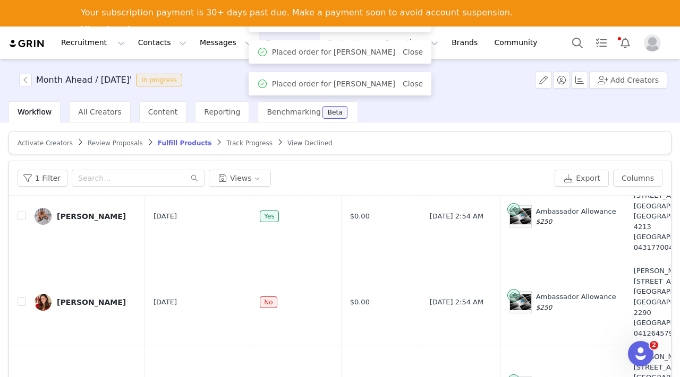
click at [112, 142] on span "Review Proposals" at bounding box center [115, 143] width 55 height 7
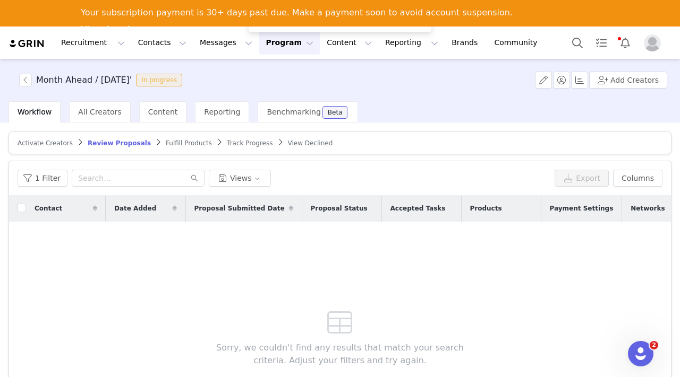
click at [263, 47] on button "Program Program" at bounding box center [289, 43] width 61 height 24
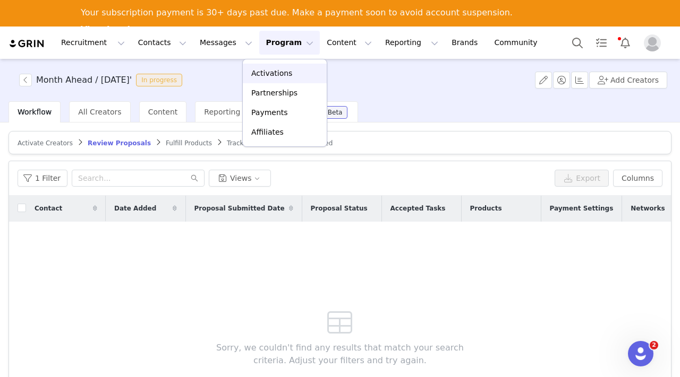
click at [261, 73] on p "Activations" at bounding box center [271, 73] width 41 height 11
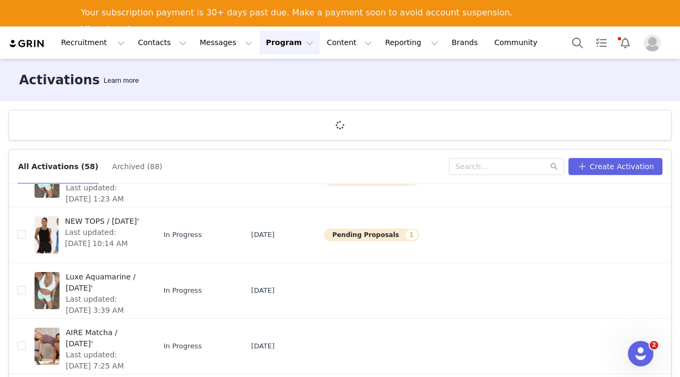
scroll to position [116, 0]
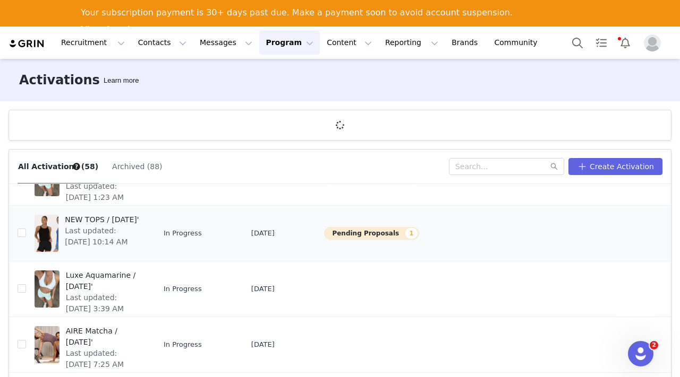
click at [84, 225] on span "NEW TOPS / [DATE]'" at bounding box center [102, 219] width 75 height 11
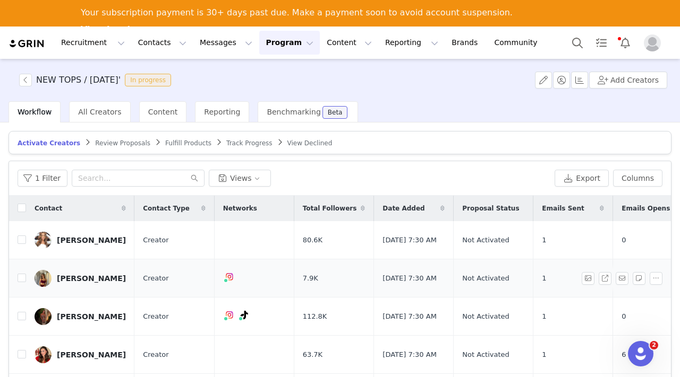
scroll to position [21, 0]
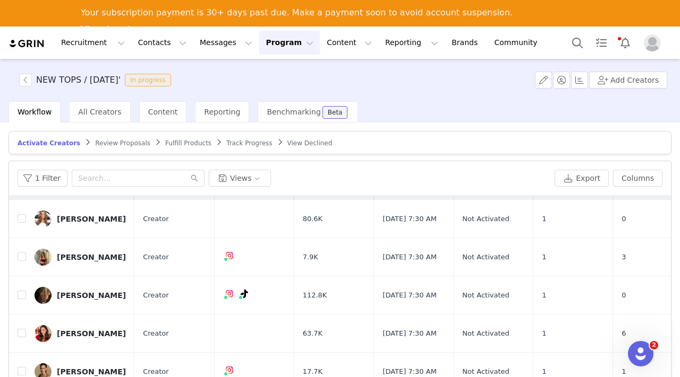
click at [107, 143] on span "Review Proposals" at bounding box center [122, 143] width 55 height 7
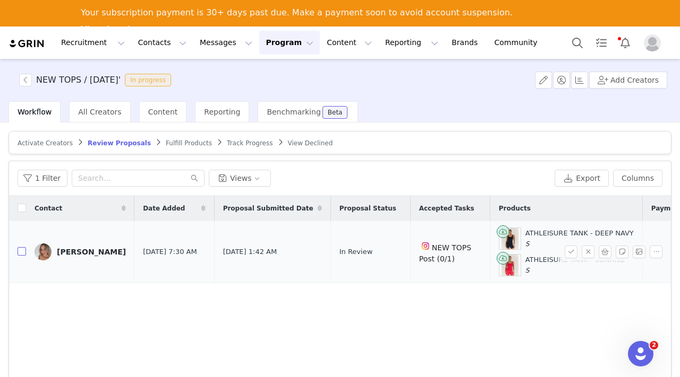
click at [20, 247] on input "checkbox" at bounding box center [22, 251] width 8 height 8
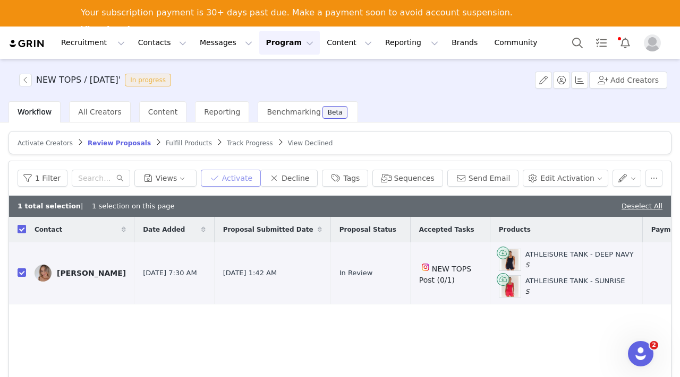
click at [239, 178] on button "Activate" at bounding box center [231, 178] width 60 height 17
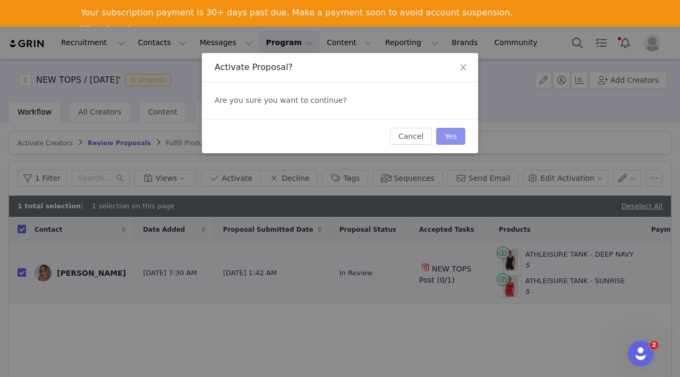
click at [454, 135] on button "Yes" at bounding box center [450, 136] width 29 height 17
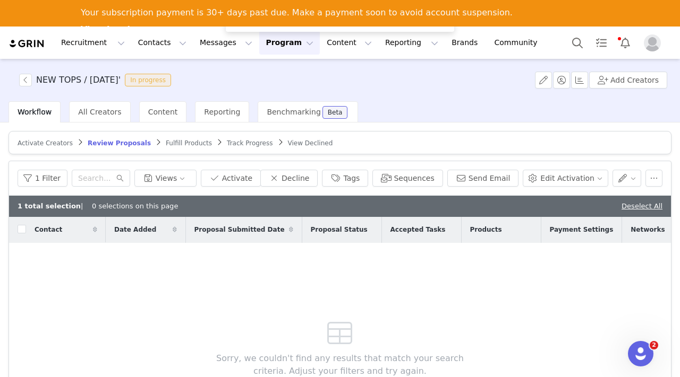
click at [169, 144] on span "Fulfill Products" at bounding box center [189, 143] width 46 height 7
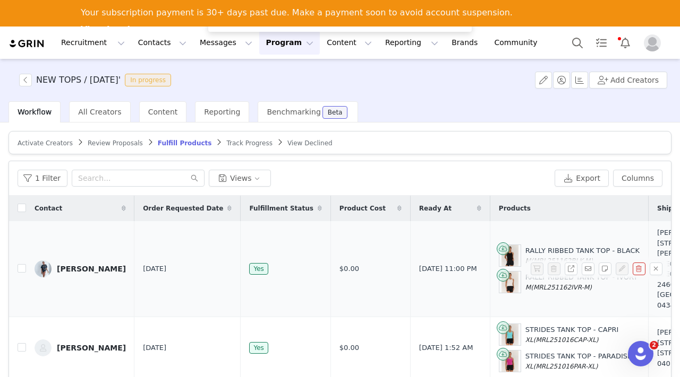
scroll to position [8, 0]
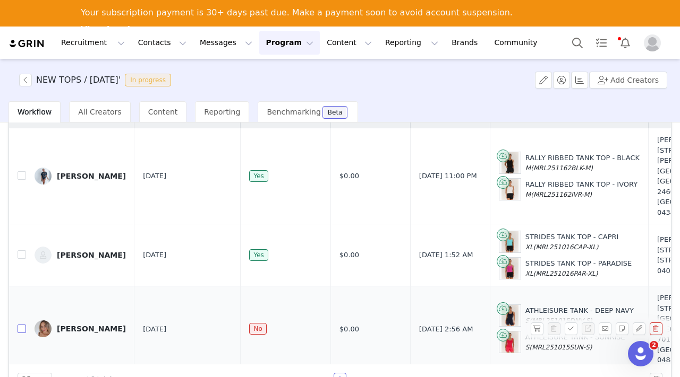
click at [23, 325] on input "checkbox" at bounding box center [22, 329] width 8 height 8
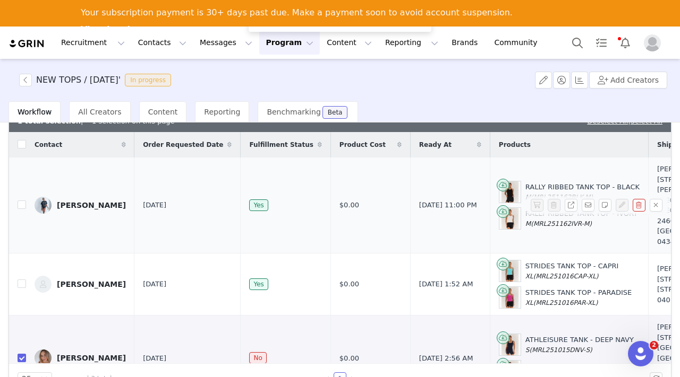
scroll to position [0, 0]
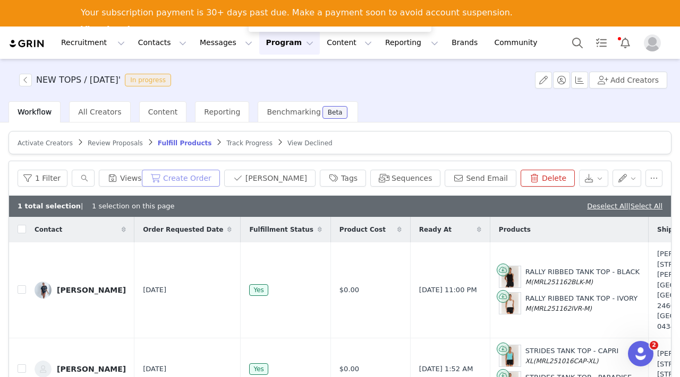
click at [220, 175] on button "Create Order" at bounding box center [181, 178] width 78 height 17
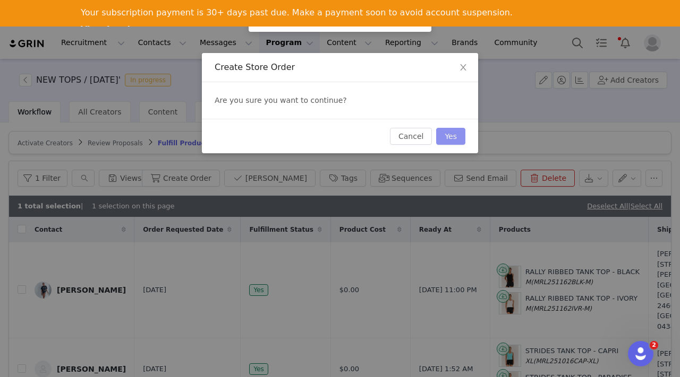
click at [454, 130] on button "Yes" at bounding box center [450, 136] width 29 height 17
